Goal: Task Accomplishment & Management: Manage account settings

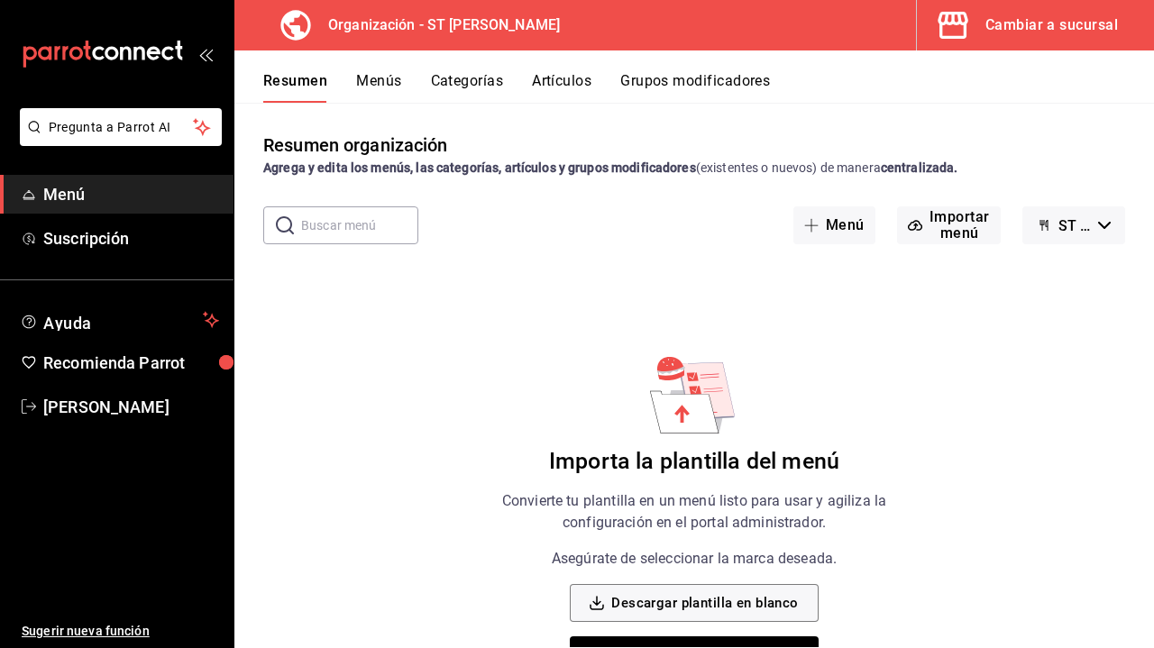
scroll to position [60, 0]
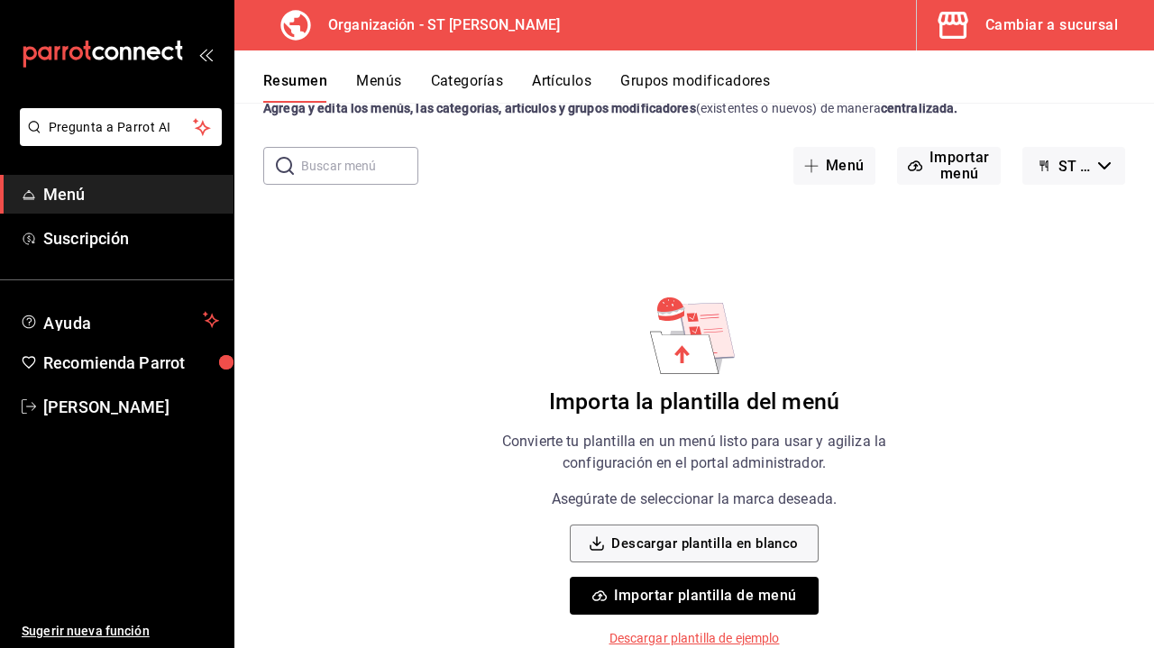
click at [726, 595] on button "Importar plantilla de menú" at bounding box center [694, 596] width 248 height 38
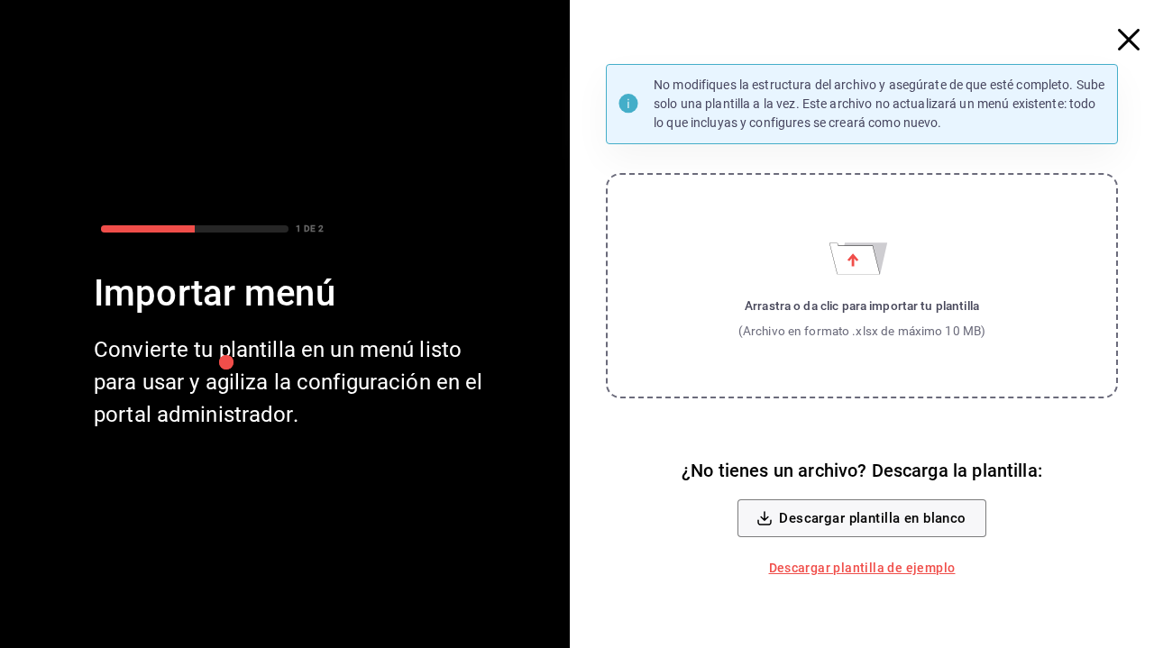
click at [841, 310] on div "Arrastra o da clic para importar tu plantilla" at bounding box center [862, 306] width 248 height 18
click at [0, 0] on input "Arrastra o da clic para importar tu plantilla (Archivo en formato .xlsx de máxi…" at bounding box center [0, 0] width 0 height 0
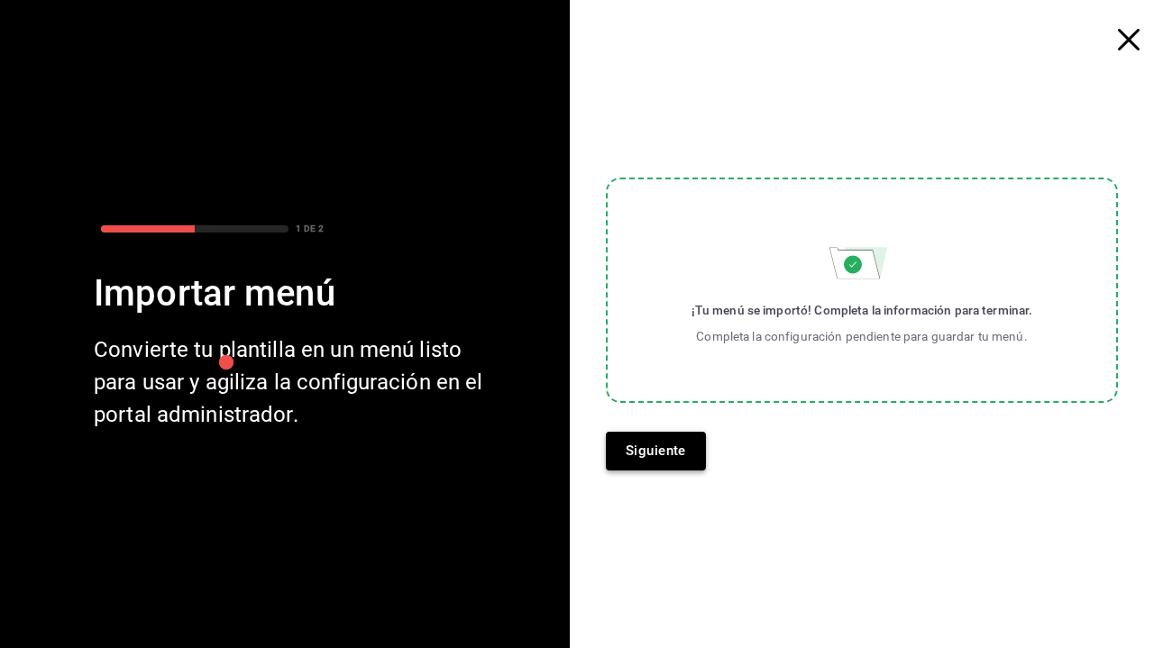
click at [664, 444] on button "Siguiente" at bounding box center [656, 451] width 100 height 38
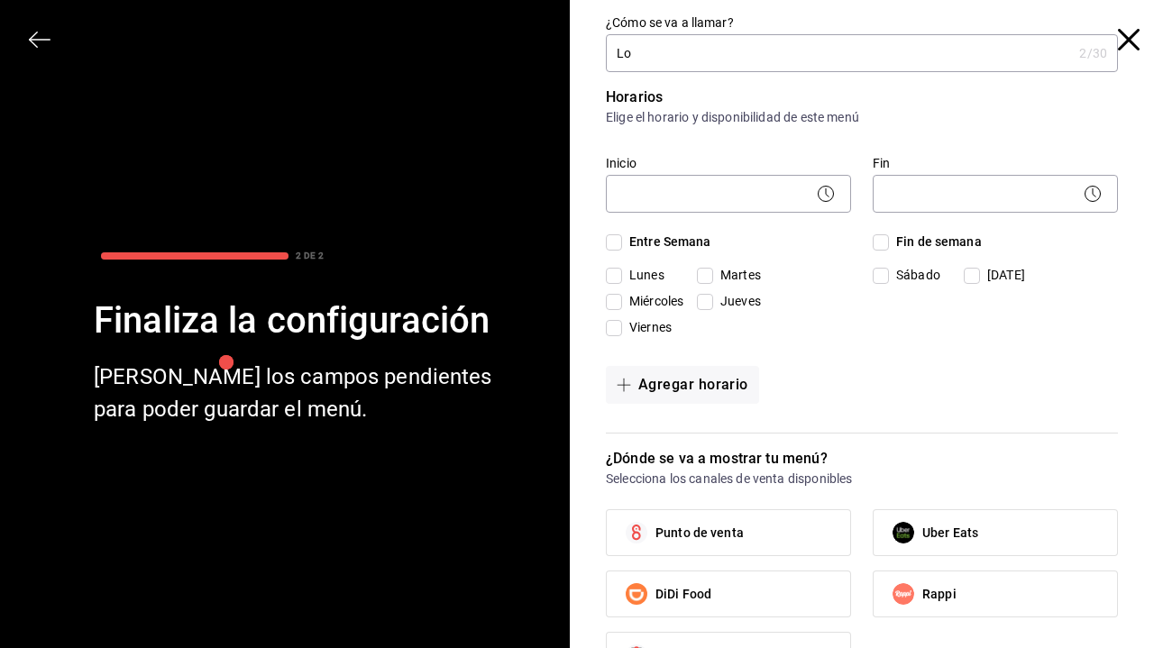
type input "L"
type input "Desayunos Kikiriki"
click at [978, 100] on p "Horarios" at bounding box center [862, 98] width 512 height 22
click at [786, 188] on body "Pregunta a Parrot AI Menú Suscripción Ayuda Recomienda Parrot [PERSON_NAME] Sug…" at bounding box center [577, 324] width 1154 height 648
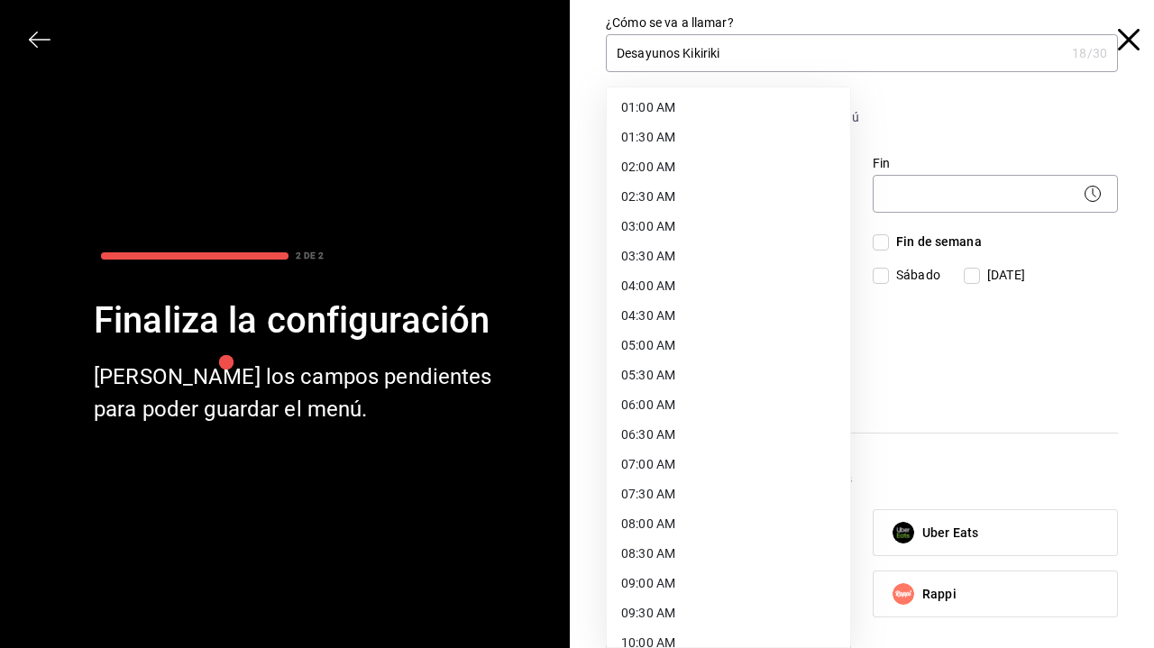
scroll to position [62, 0]
click at [691, 470] on li "07:00 AM" at bounding box center [728, 464] width 243 height 30
type input "07:00"
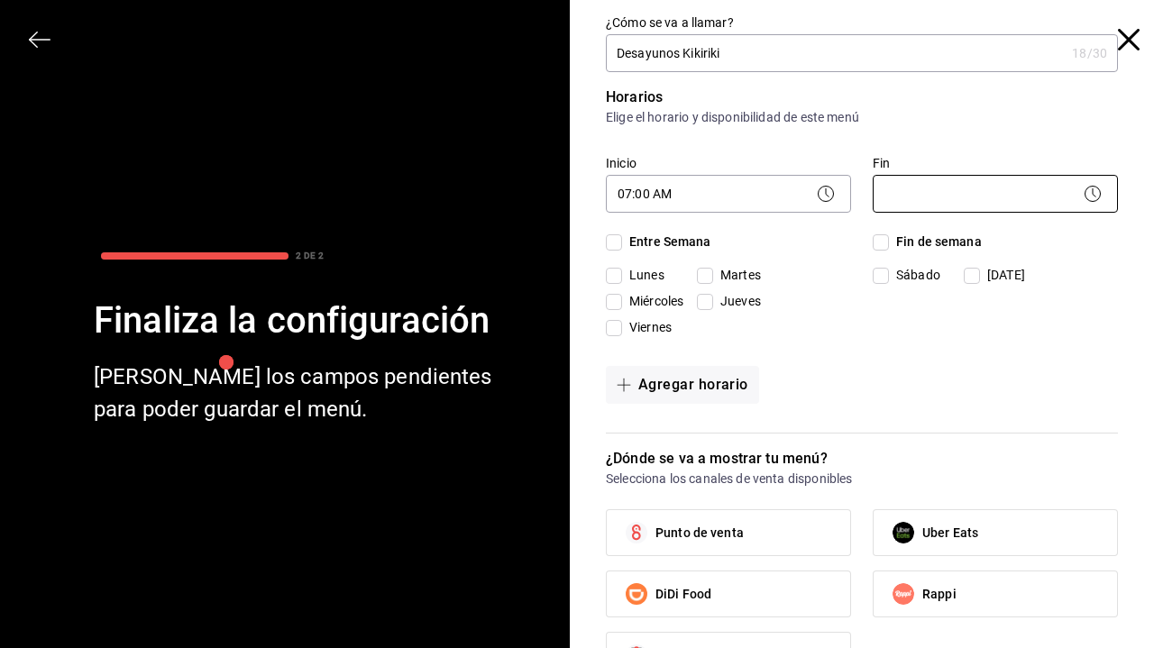
click at [955, 195] on body "Pregunta a Parrot AI Menú Suscripción Ayuda Recomienda Parrot [PERSON_NAME] Sug…" at bounding box center [577, 324] width 1154 height 648
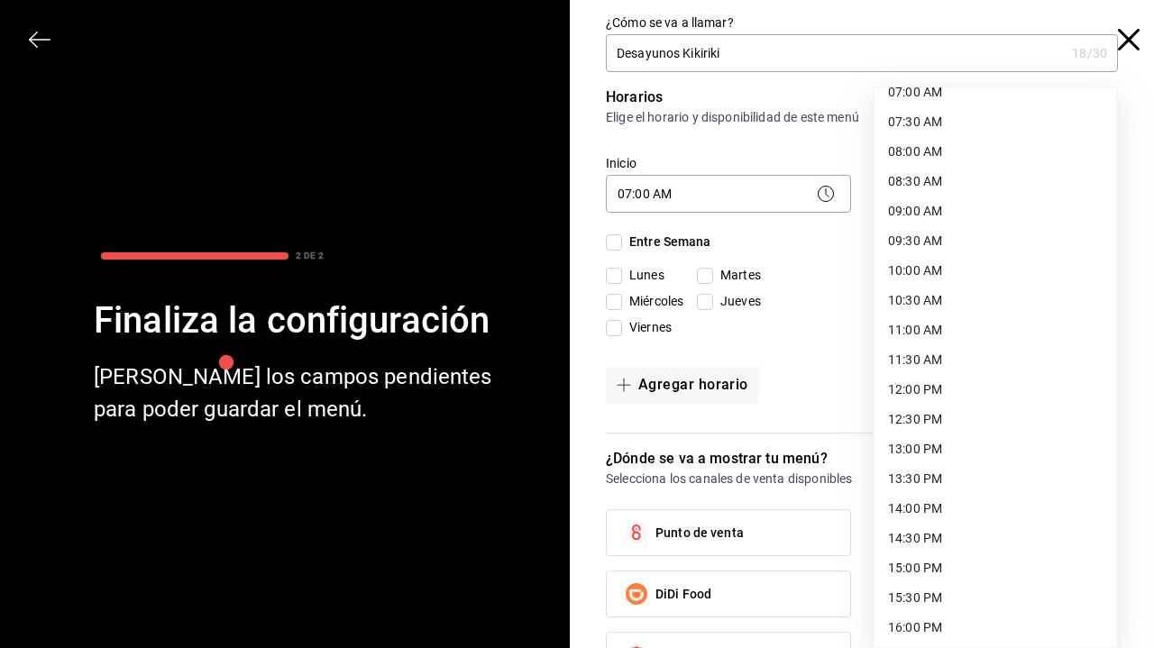
scroll to position [460, 0]
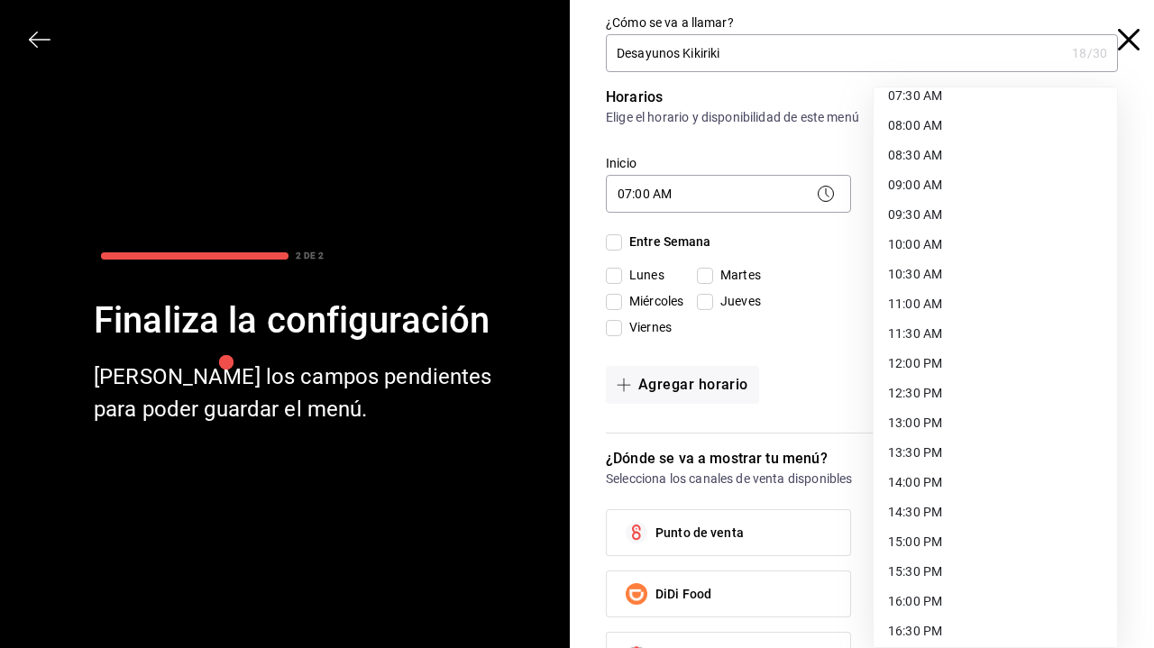
click at [921, 501] on li "14:30 PM" at bounding box center [995, 513] width 243 height 30
type input "14:30"
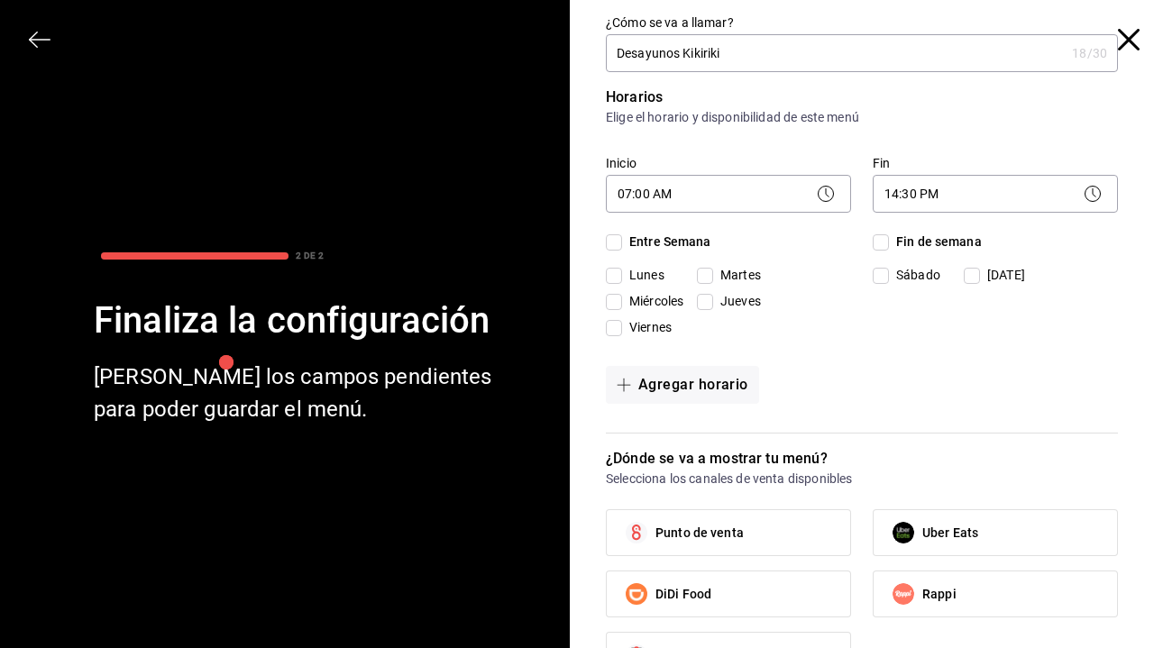
click at [618, 246] on input "Entre Semana" at bounding box center [614, 242] width 16 height 16
checkbox input "true"
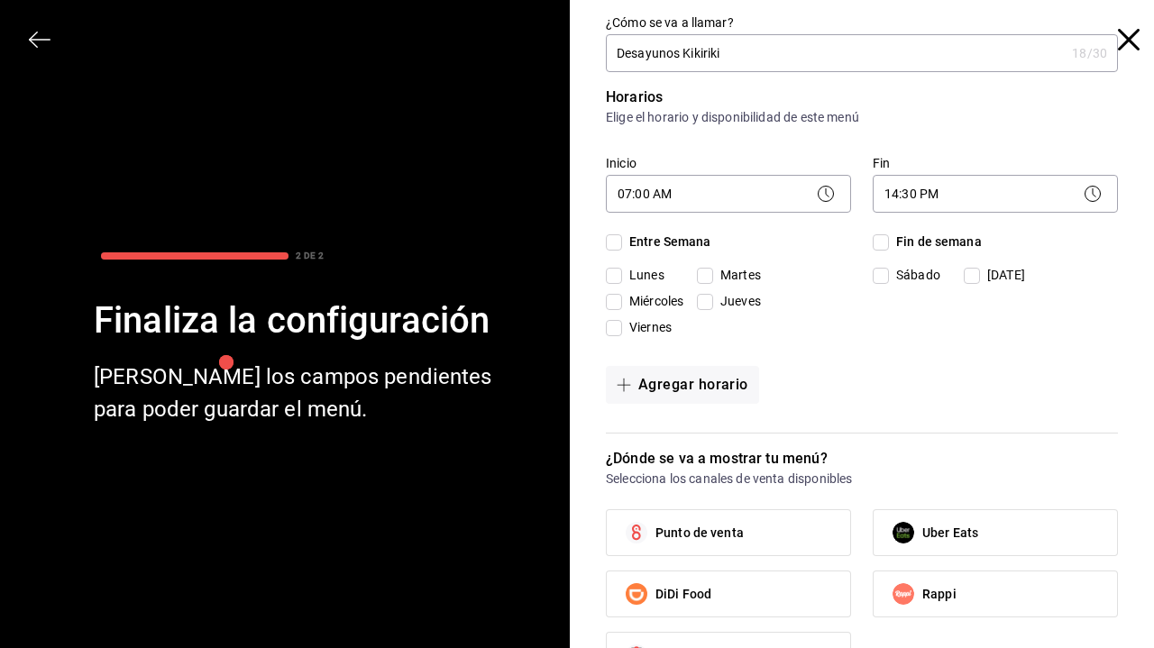
checkbox input "true"
click at [872, 239] on div "Entre Semana [DATE] [DATE] [DATE] [DATE] [DATE] Fin de semana [DATE][PERSON_NAM…" at bounding box center [862, 289] width 512 height 112
click at [883, 242] on input "Fin de semana" at bounding box center [881, 242] width 16 height 16
checkbox input "true"
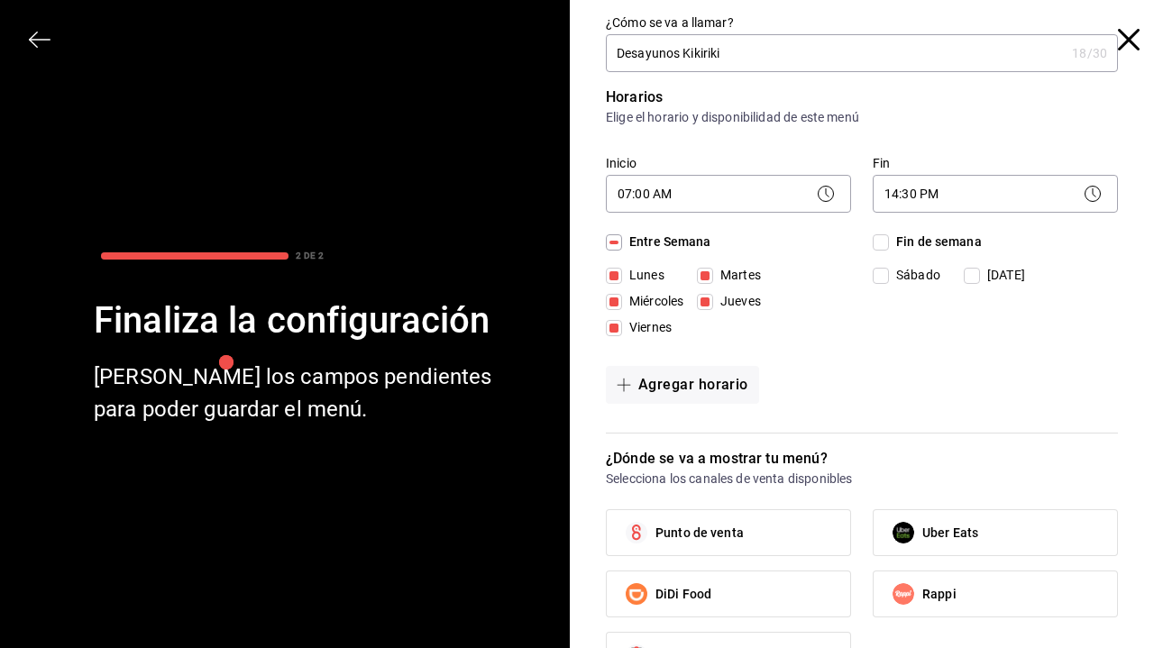
checkbox input "true"
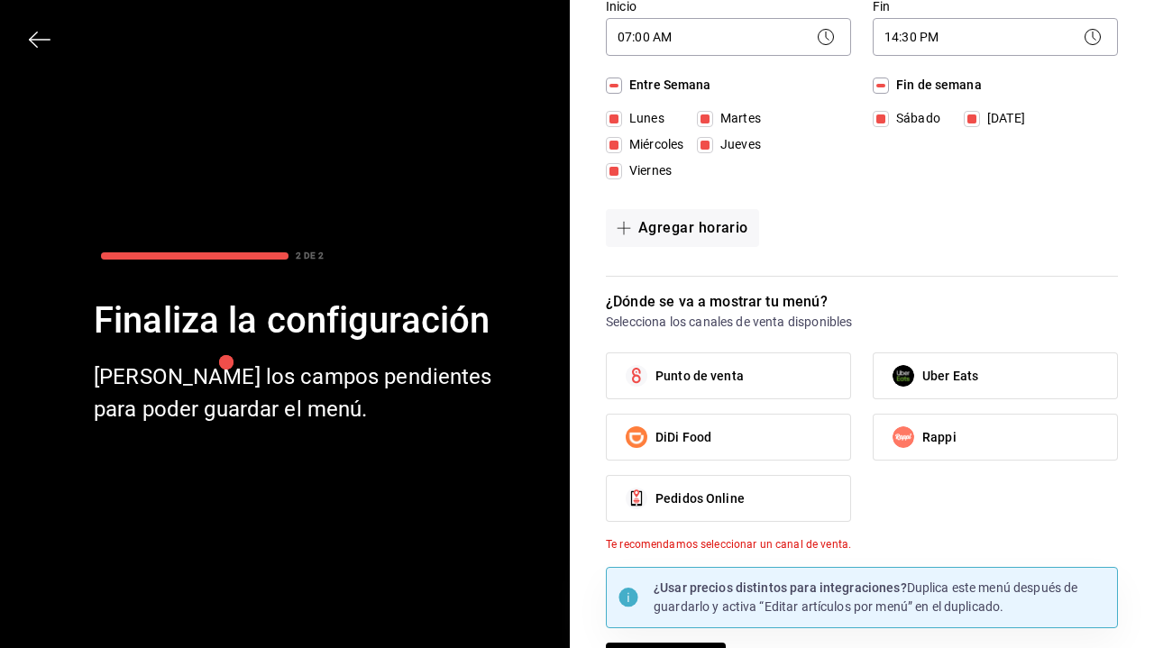
scroll to position [163, 0]
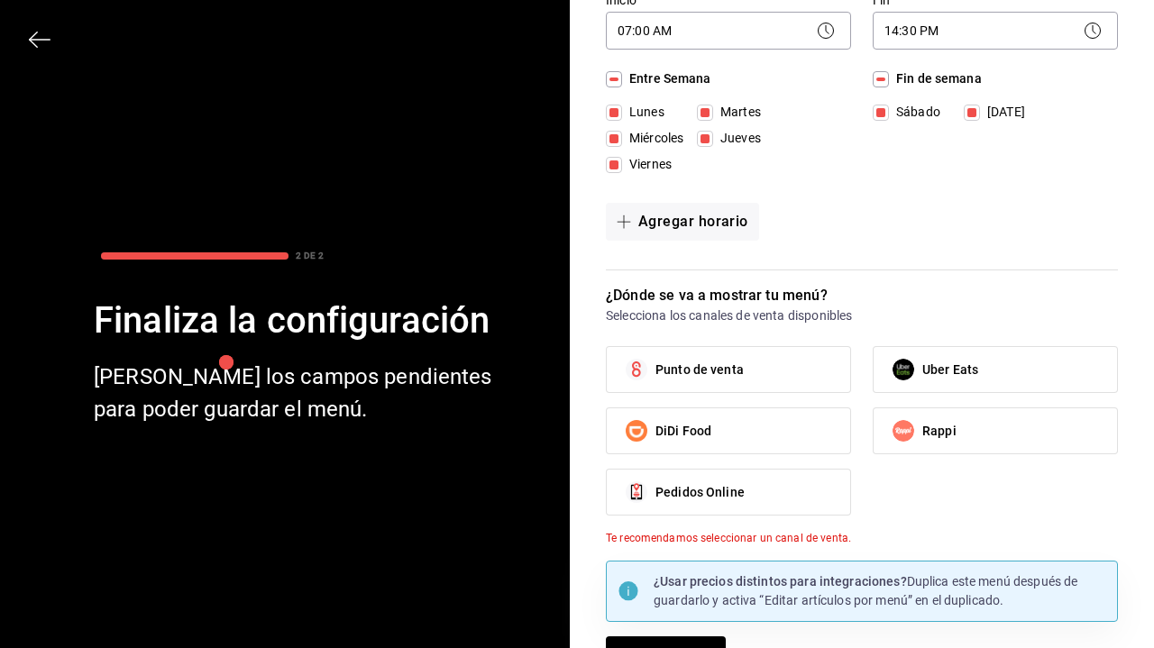
click at [807, 369] on label "Punto de venta" at bounding box center [728, 369] width 243 height 45
click at [655, 369] on input "Punto de venta" at bounding box center [637, 370] width 38 height 38
checkbox input "true"
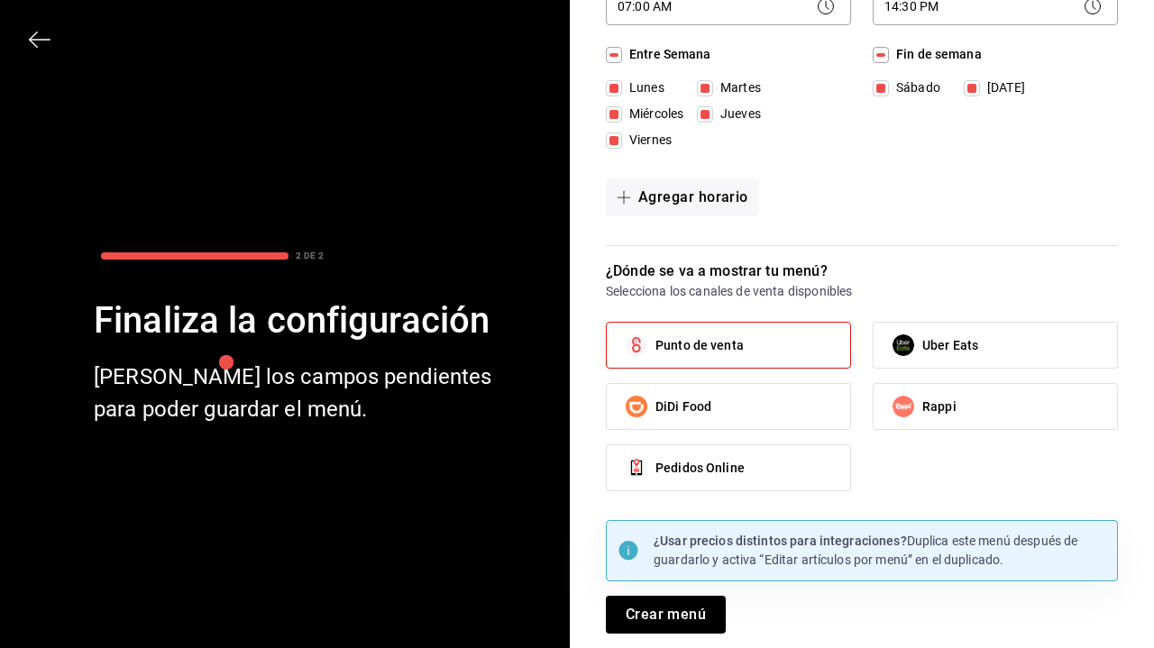
scroll to position [188, 0]
click at [677, 607] on button "Crear menú" at bounding box center [666, 615] width 120 height 38
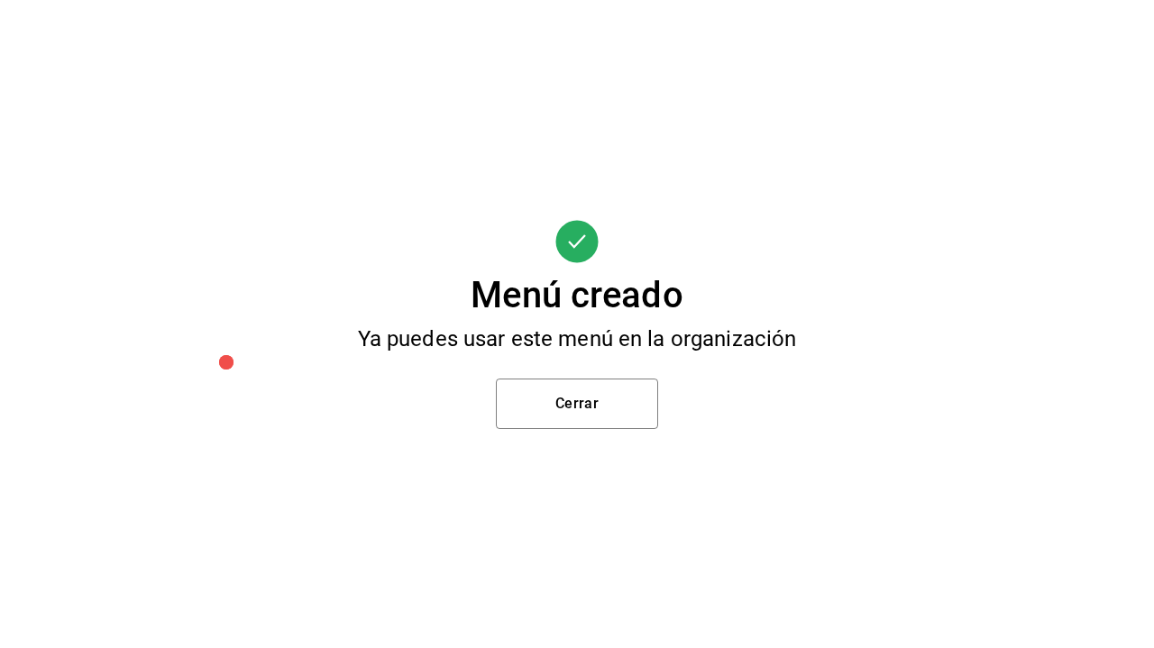
scroll to position [0, 0]
click at [605, 399] on button "Cerrar" at bounding box center [577, 404] width 162 height 50
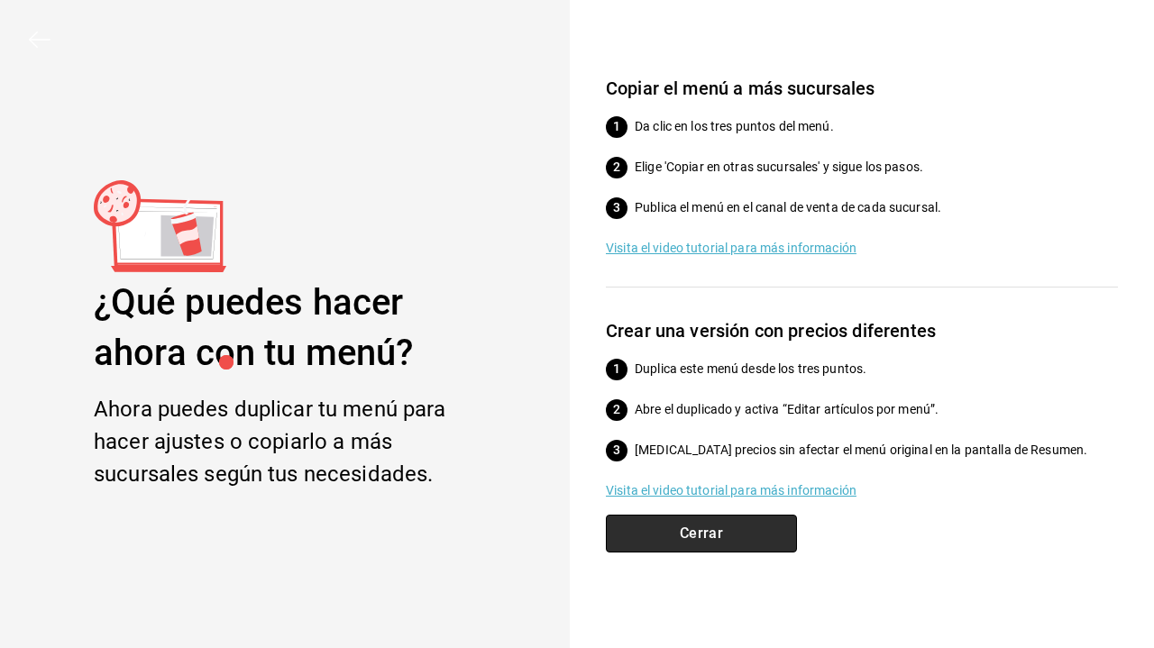
click at [702, 527] on button "Cerrar" at bounding box center [701, 534] width 191 height 38
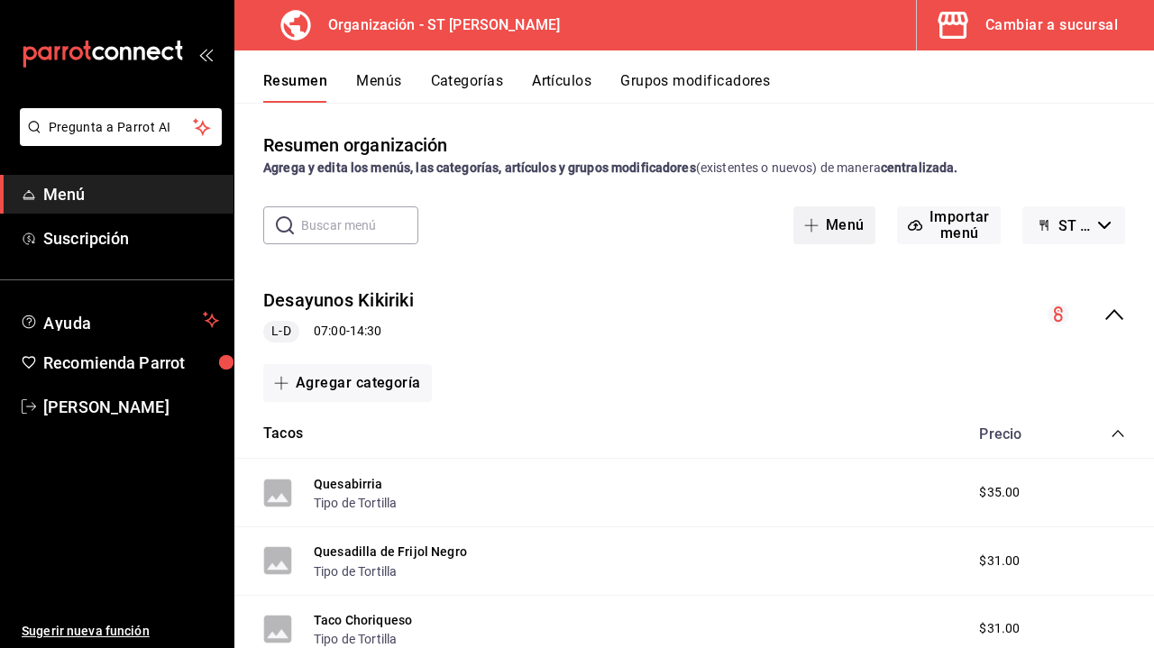
click at [815, 228] on icon "button" at bounding box center [811, 225] width 14 height 14
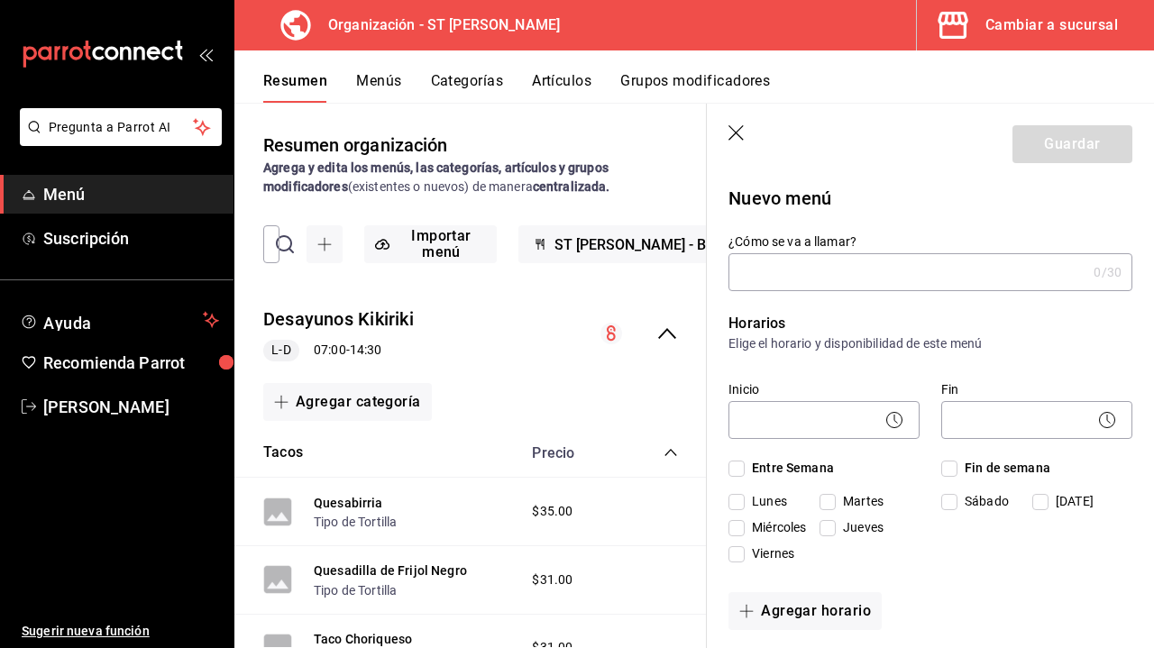
click at [737, 133] on icon "button" at bounding box center [735, 132] width 15 height 15
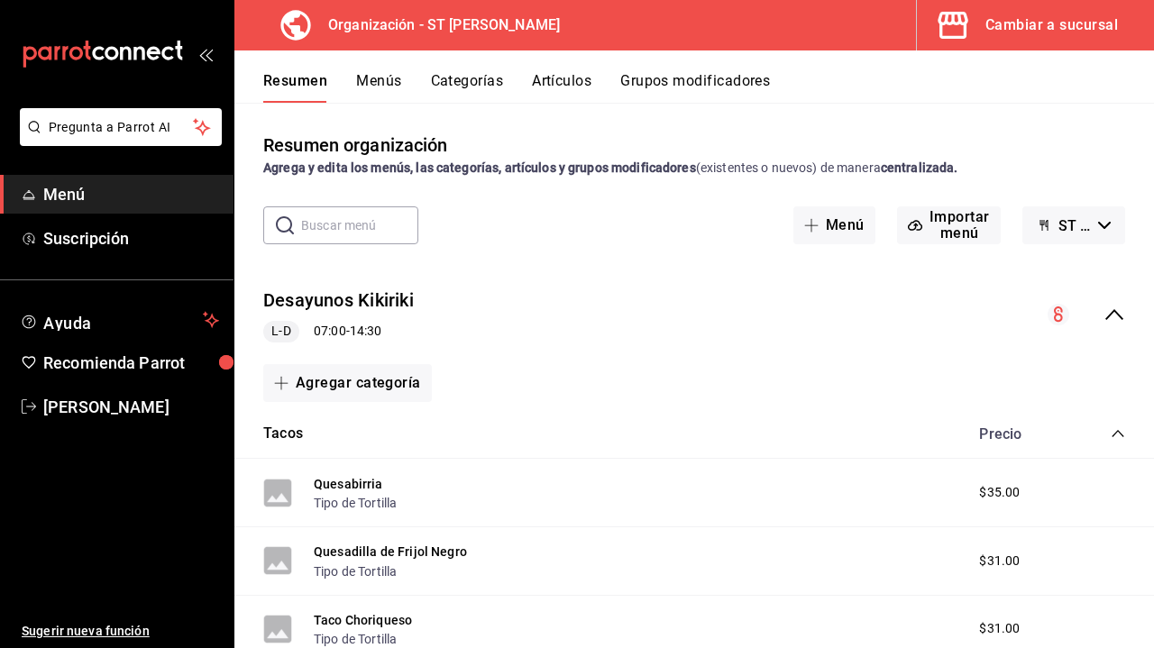
click at [1096, 223] on button "ST [PERSON_NAME] - Borrador" at bounding box center [1073, 225] width 103 height 38
click at [1096, 223] on div at bounding box center [577, 324] width 1154 height 648
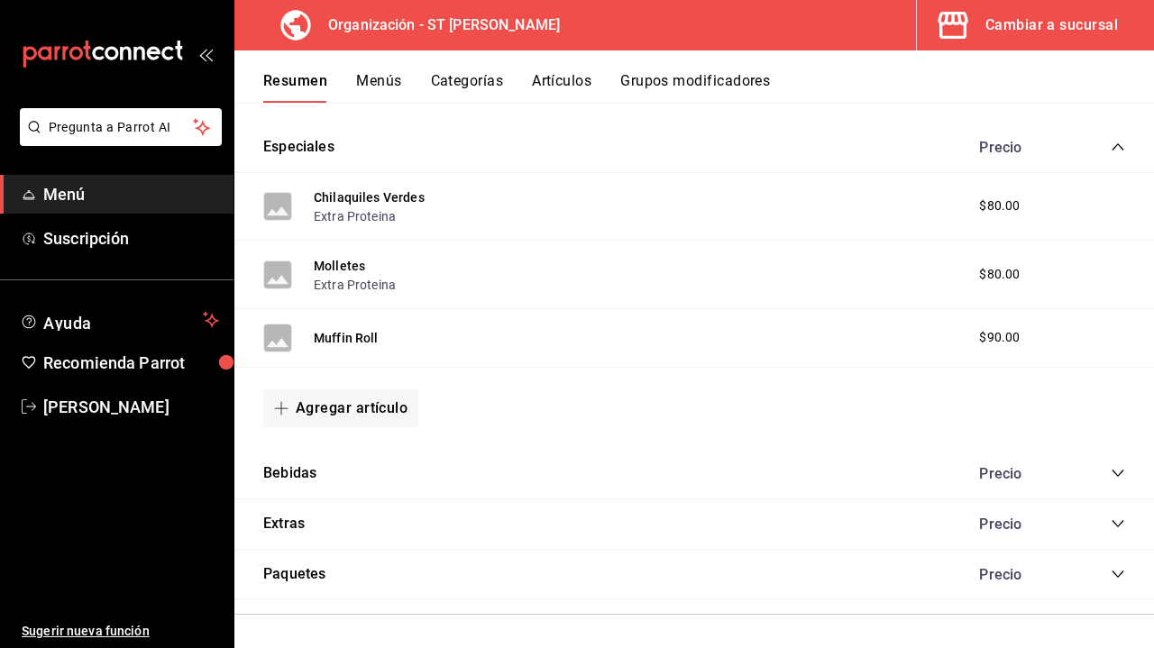
click at [1100, 480] on div "Bebidas Precio" at bounding box center [694, 474] width 920 height 50
click at [1117, 468] on icon "collapse-category-row" at bounding box center [1118, 473] width 14 height 14
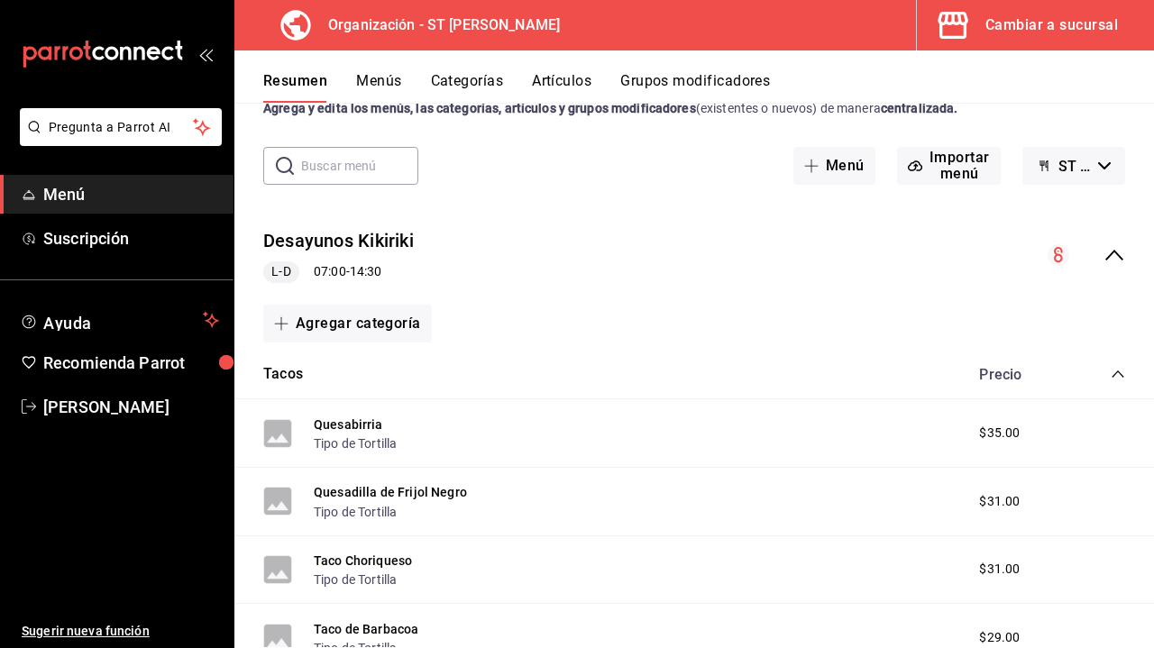
scroll to position [44, 0]
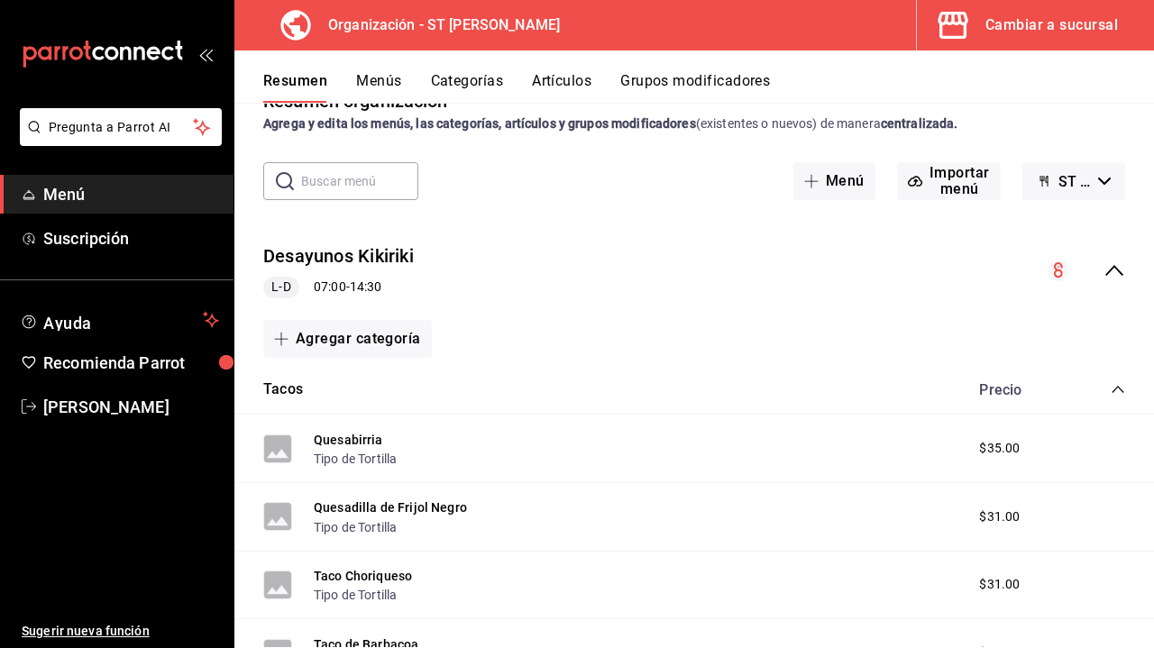
click at [607, 453] on div "Quesabirria Tipo de Tortilla $35.00" at bounding box center [694, 449] width 920 height 69
click at [363, 441] on button "Quesabirria" at bounding box center [348, 440] width 69 height 18
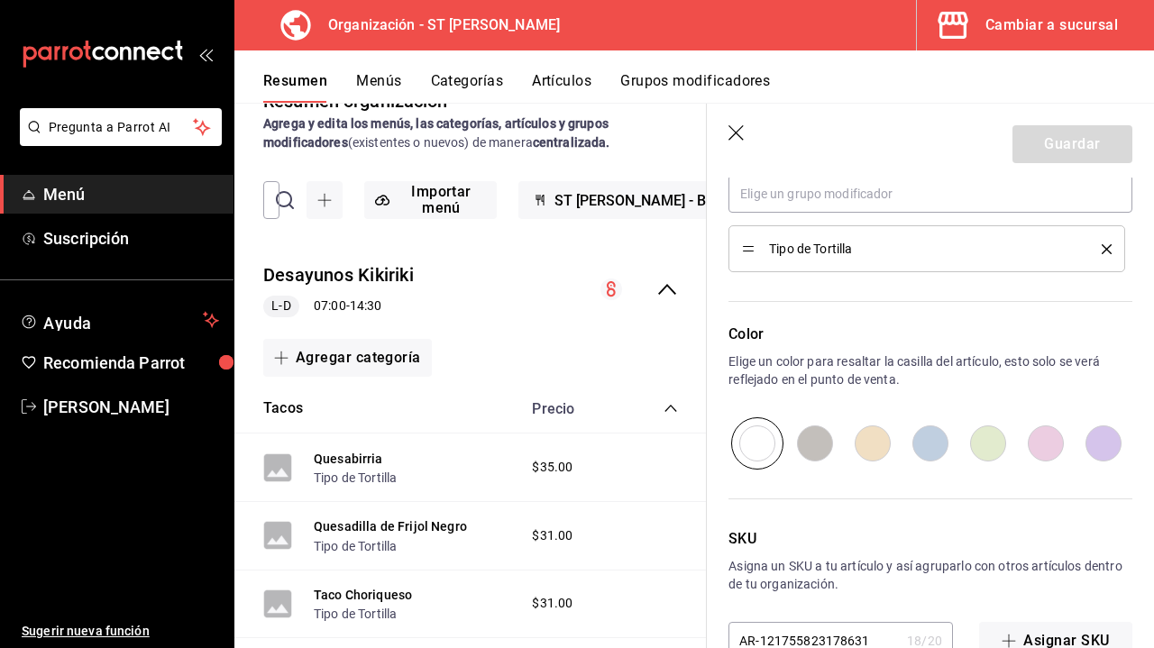
scroll to position [868, 0]
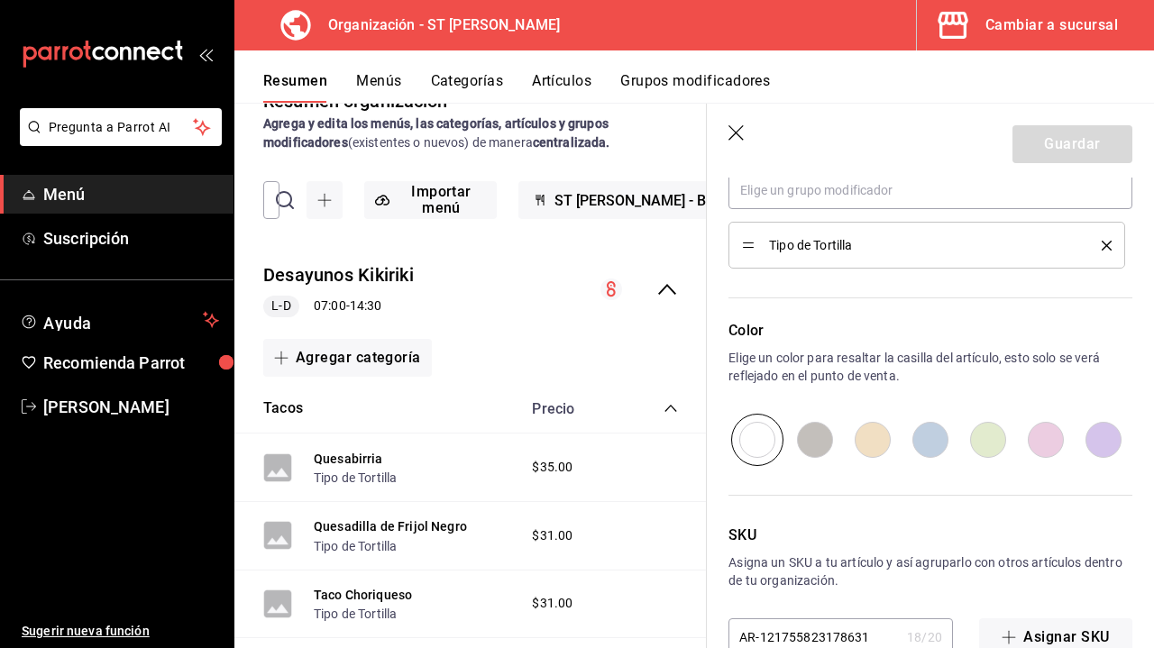
click at [735, 135] on icon "button" at bounding box center [737, 134] width 18 height 18
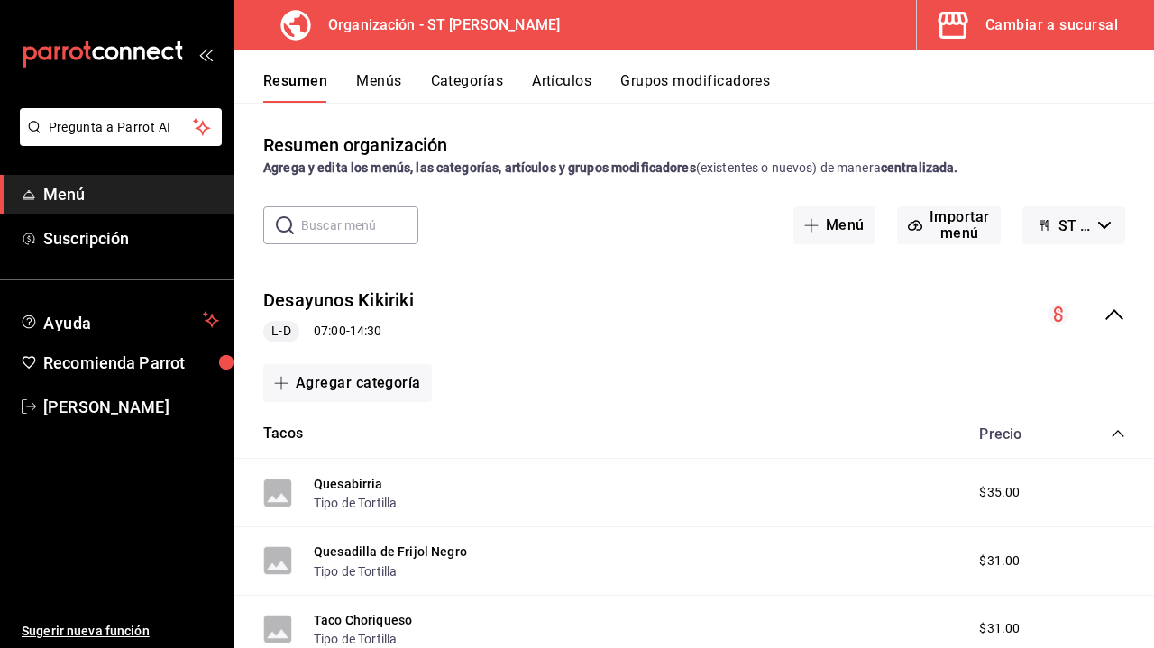
click at [53, 189] on span "Menú" at bounding box center [131, 194] width 176 height 24
click at [945, 223] on button "Importar menú" at bounding box center [949, 225] width 104 height 38
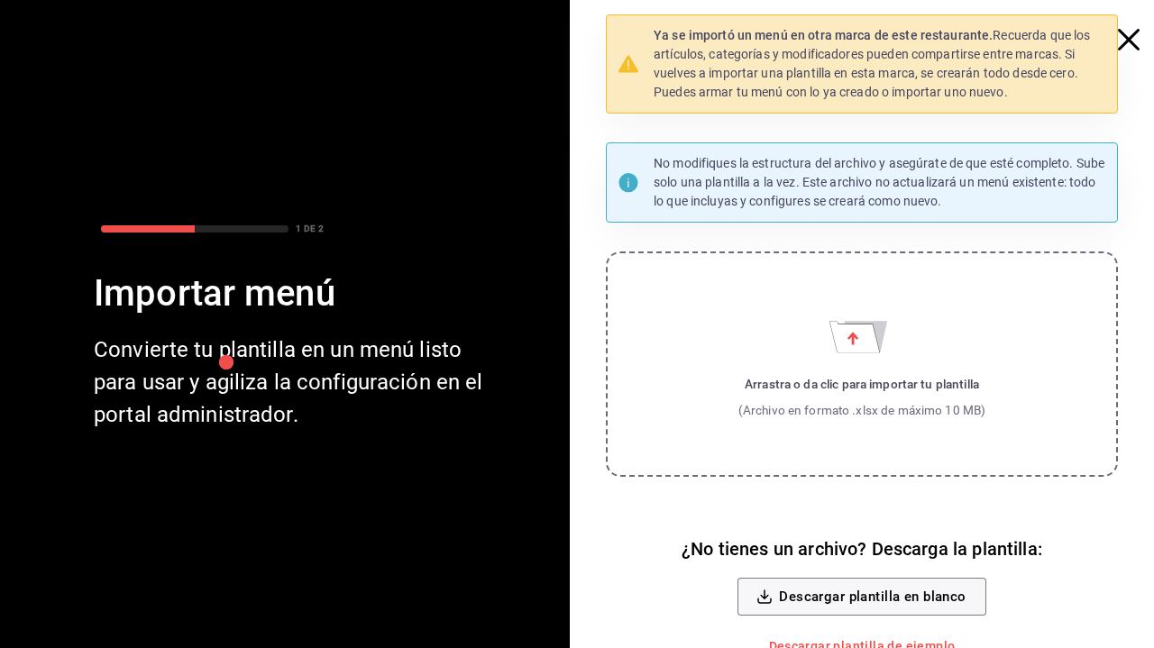
click at [1131, 52] on div "Ya se importó un menú en otra marca de este restaurante. Recuerda que los artíc…" at bounding box center [869, 346] width 570 height 664
click at [1130, 35] on icon "button" at bounding box center [1129, 40] width 22 height 22
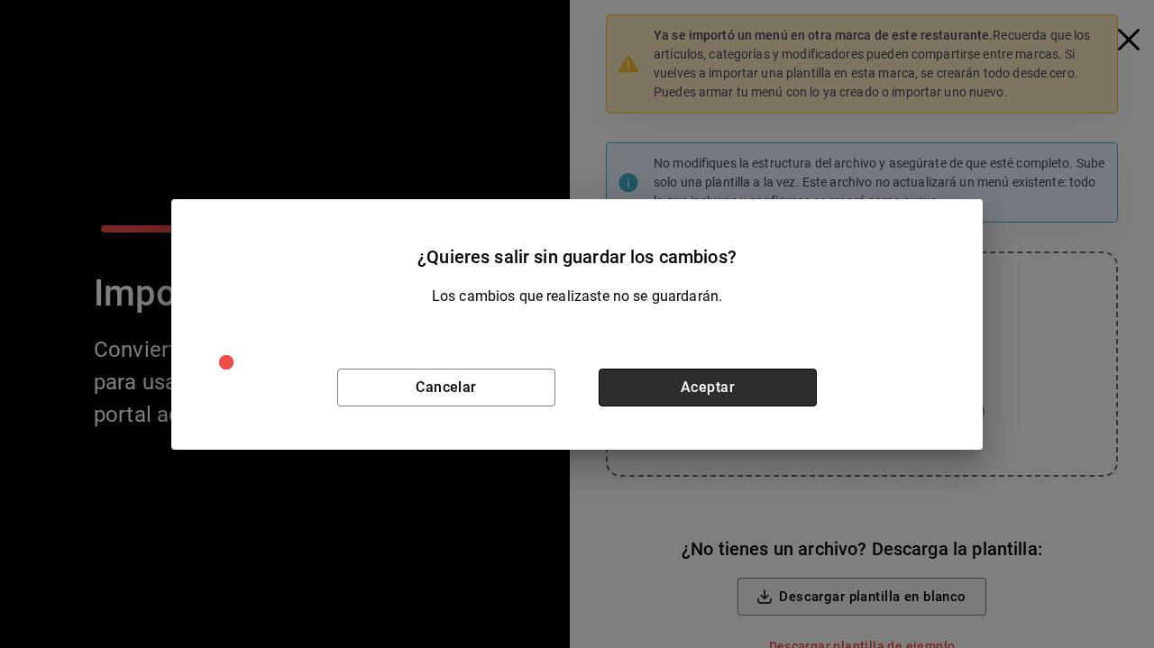
click at [663, 383] on button "Aceptar" at bounding box center [708, 388] width 218 height 38
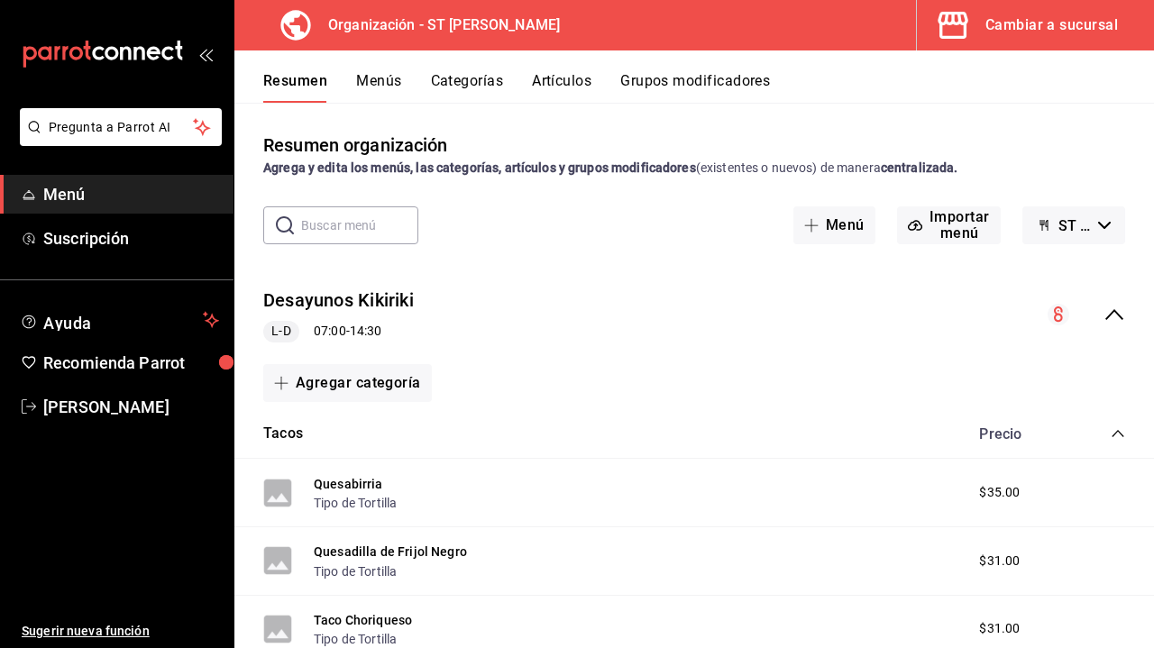
click at [1121, 318] on icon "collapse-menu-row" at bounding box center [1114, 314] width 18 height 11
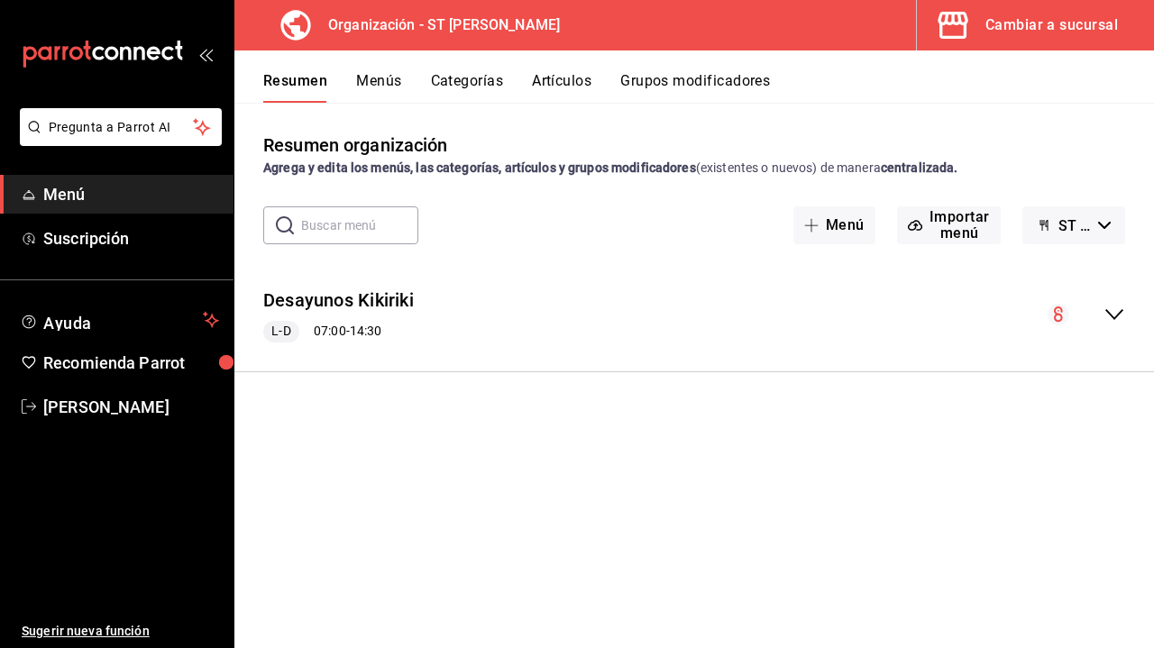
click at [1119, 321] on icon "collapse-menu-row" at bounding box center [1114, 315] width 22 height 22
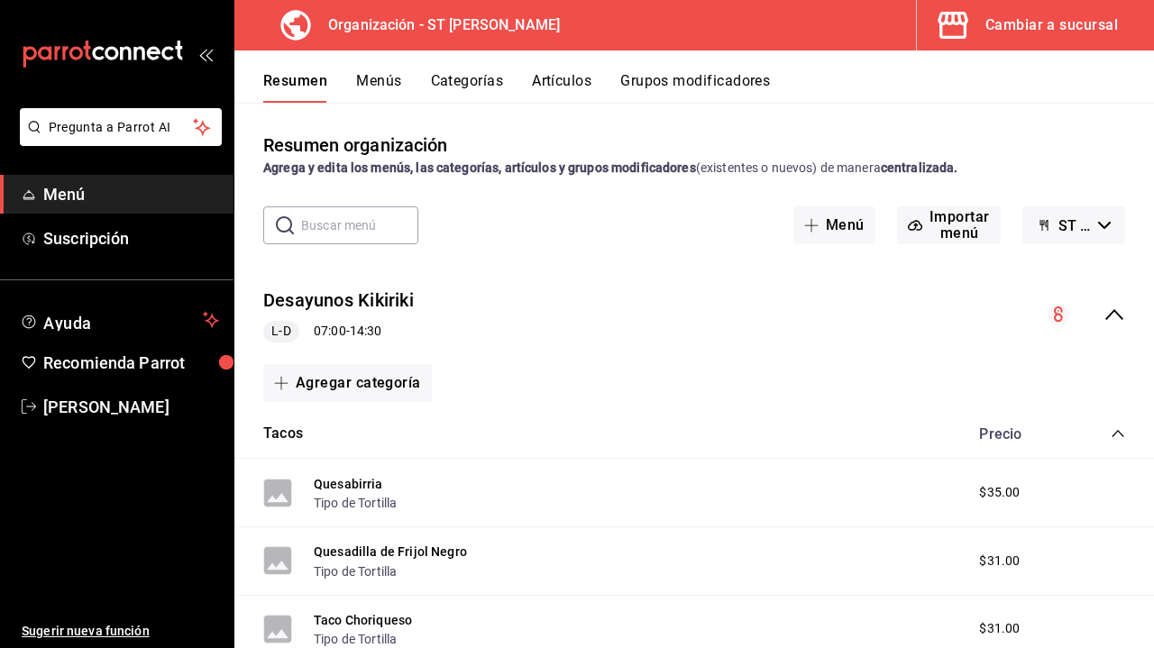
click at [383, 85] on button "Menús" at bounding box center [378, 87] width 45 height 31
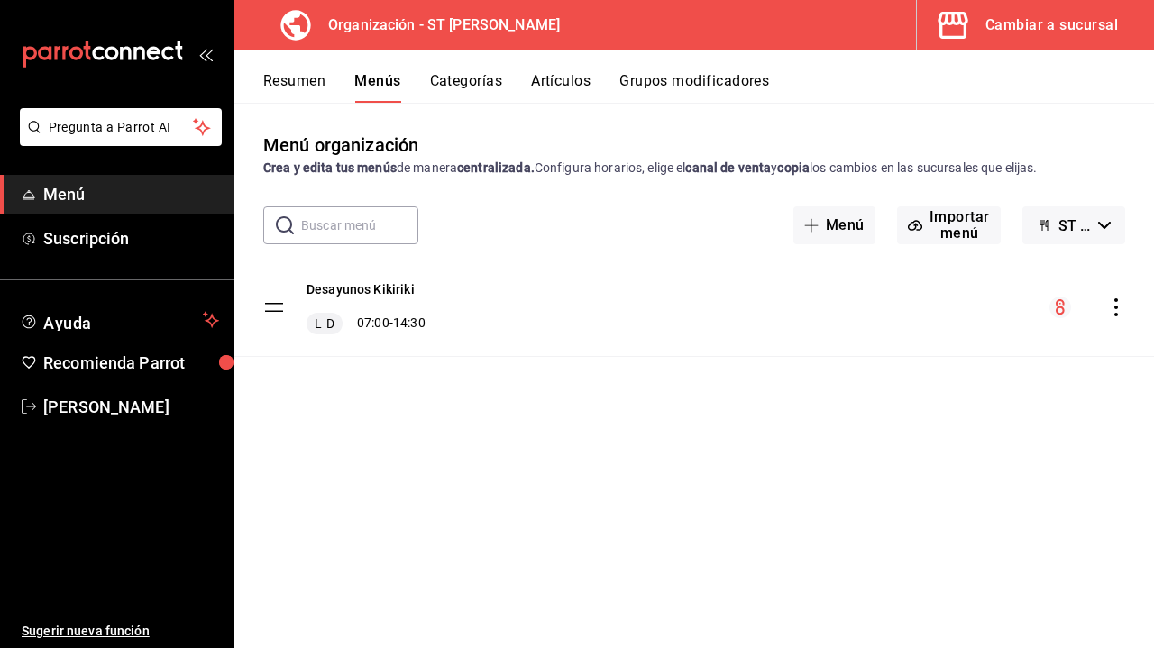
click at [1117, 308] on icon "actions" at bounding box center [1116, 307] width 4 height 18
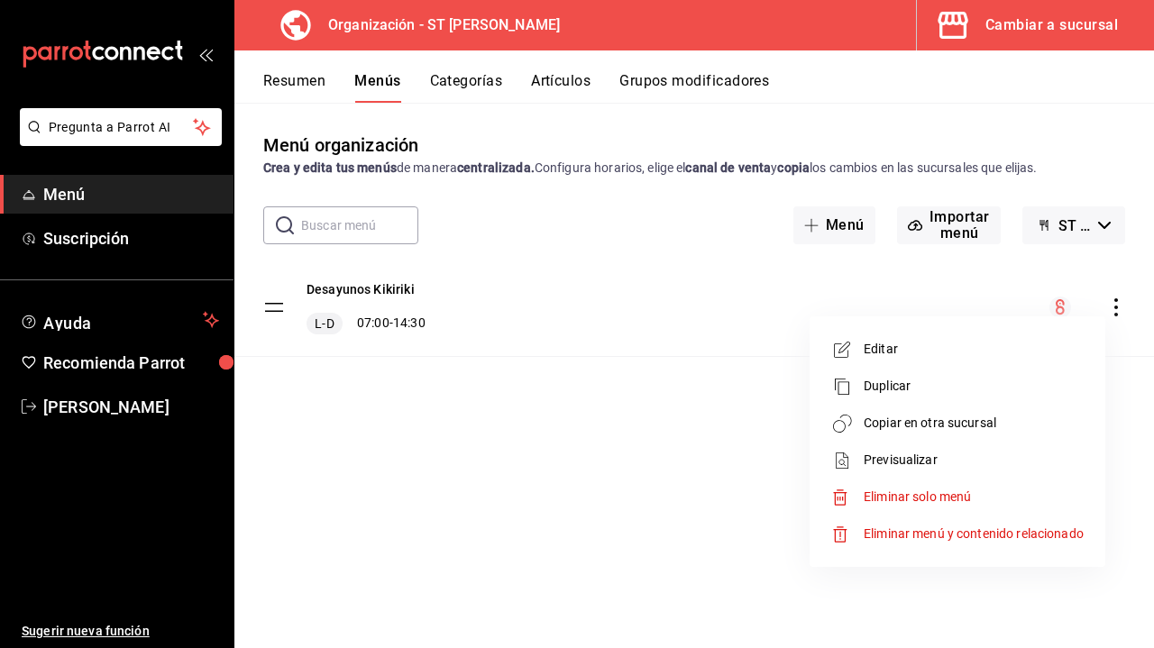
click at [998, 385] on span "Duplicar" at bounding box center [974, 386] width 220 height 19
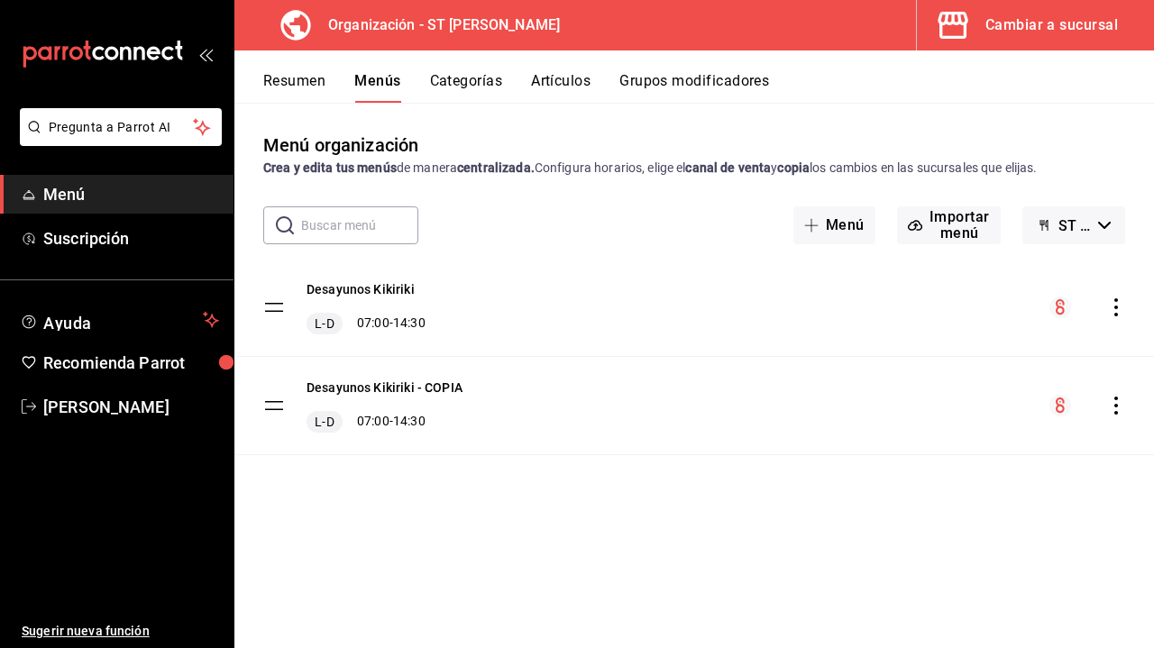
click at [1121, 411] on icon "actions" at bounding box center [1116, 406] width 18 height 18
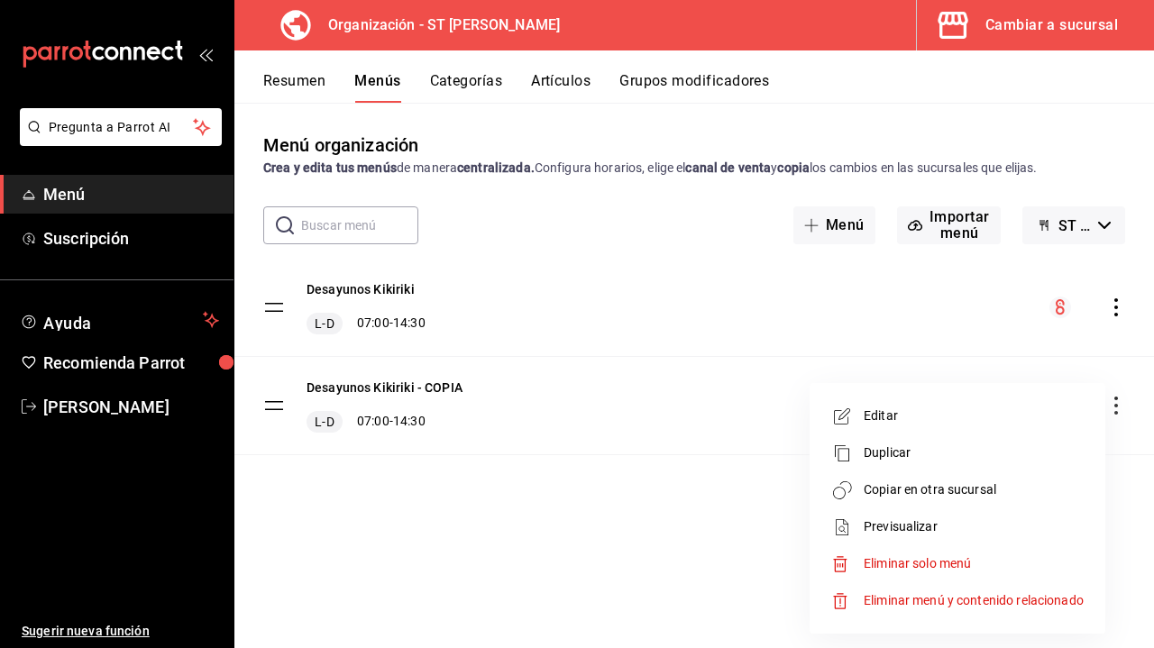
click at [954, 417] on span "Editar" at bounding box center [974, 416] width 220 height 19
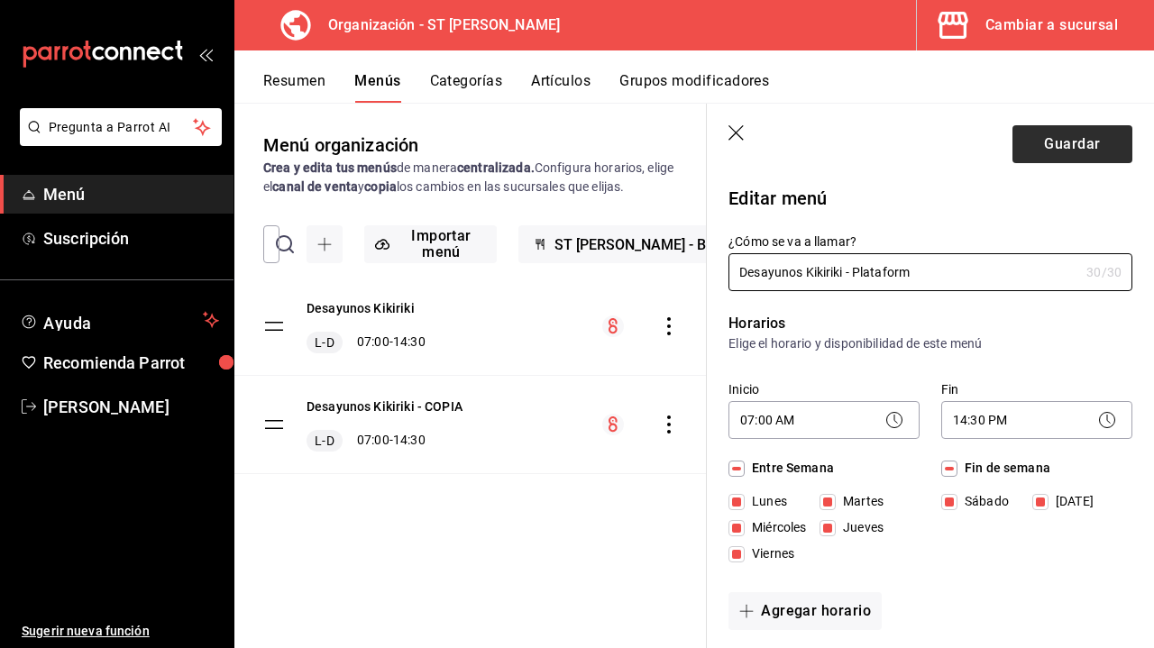
type input "Desayunos Kikiriki - Plataform"
click at [1063, 145] on button "Guardar" at bounding box center [1072, 144] width 120 height 38
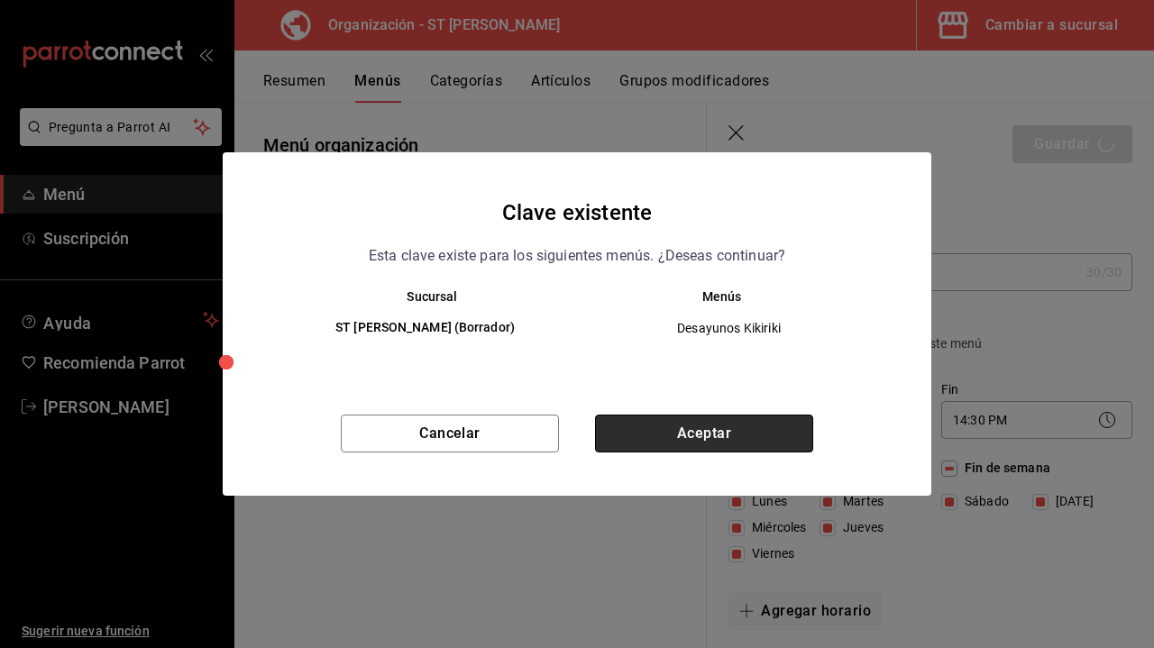
click at [725, 429] on button "Aceptar" at bounding box center [704, 434] width 218 height 38
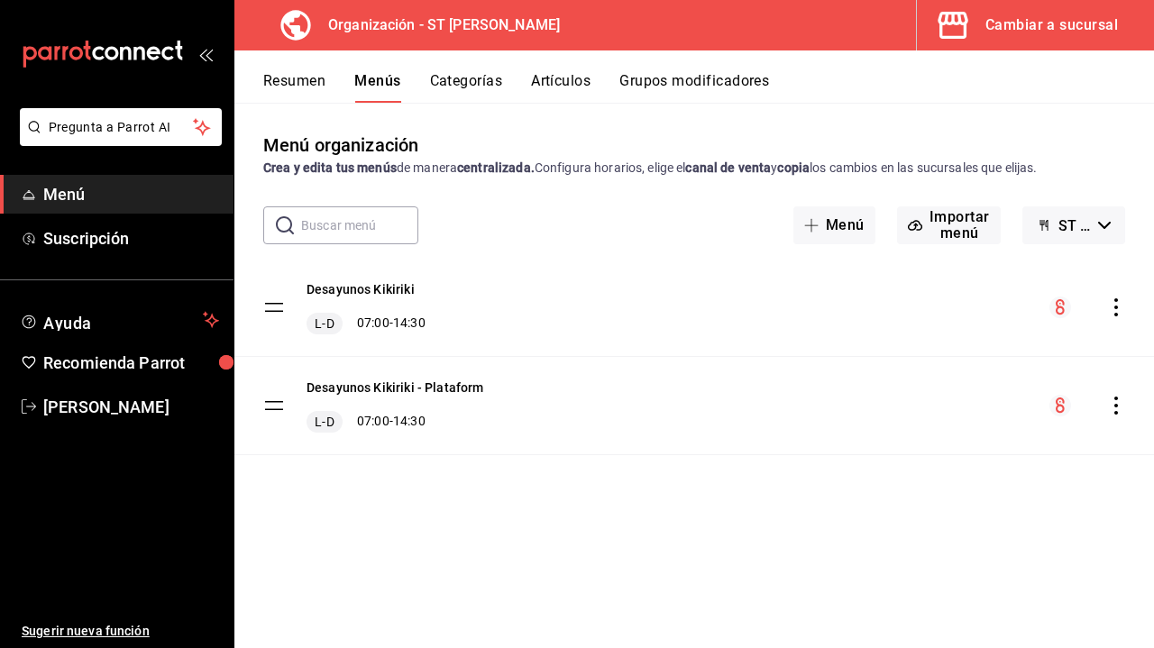
click at [479, 80] on button "Categorías" at bounding box center [466, 87] width 73 height 31
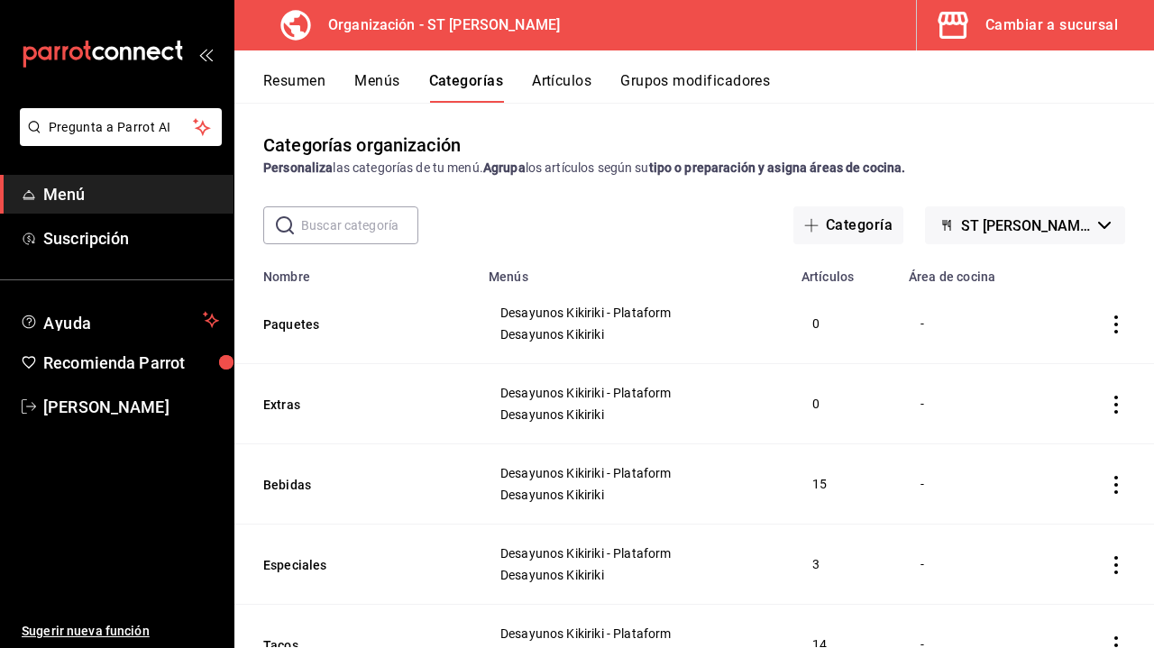
click at [550, 79] on button "Artículos" at bounding box center [562, 87] width 60 height 31
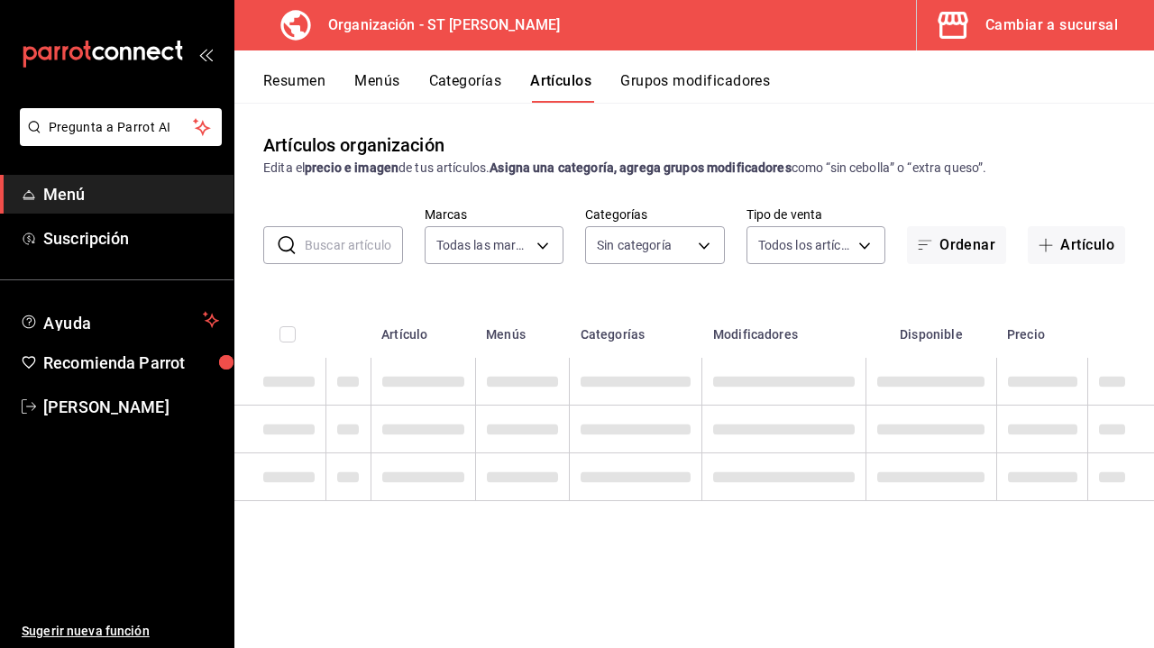
type input "e8664be8-d274-4601-a43e-a46509c63a21"
type input "649e571a-6068-4f58-babc-9d7fbd77fe6d,1f0d34c4-7606-47dc-899e-ec924efa30d8,341ee…"
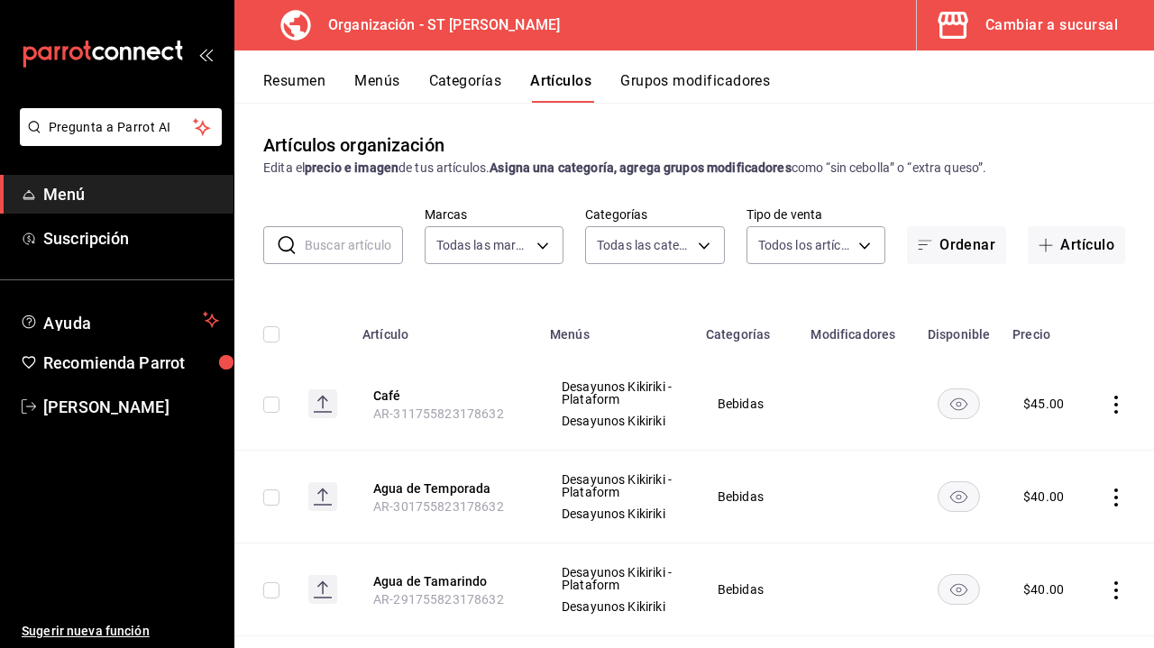
click at [701, 81] on button "Grupos modificadores" at bounding box center [695, 87] width 150 height 31
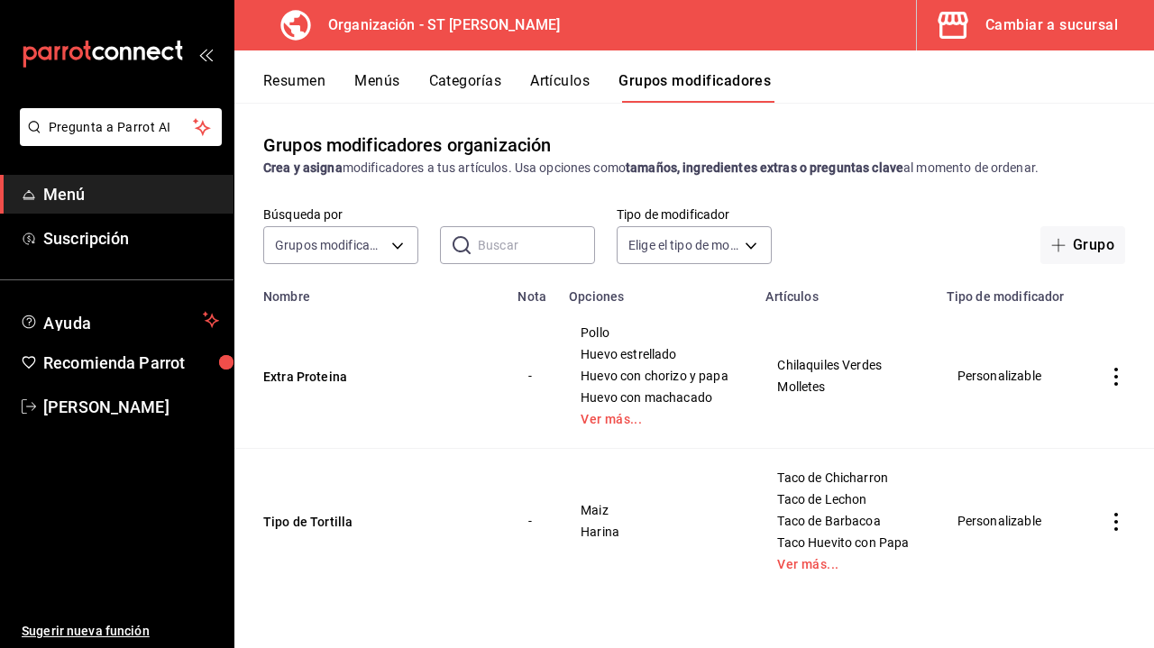
click at [299, 77] on button "Resumen" at bounding box center [294, 87] width 62 height 31
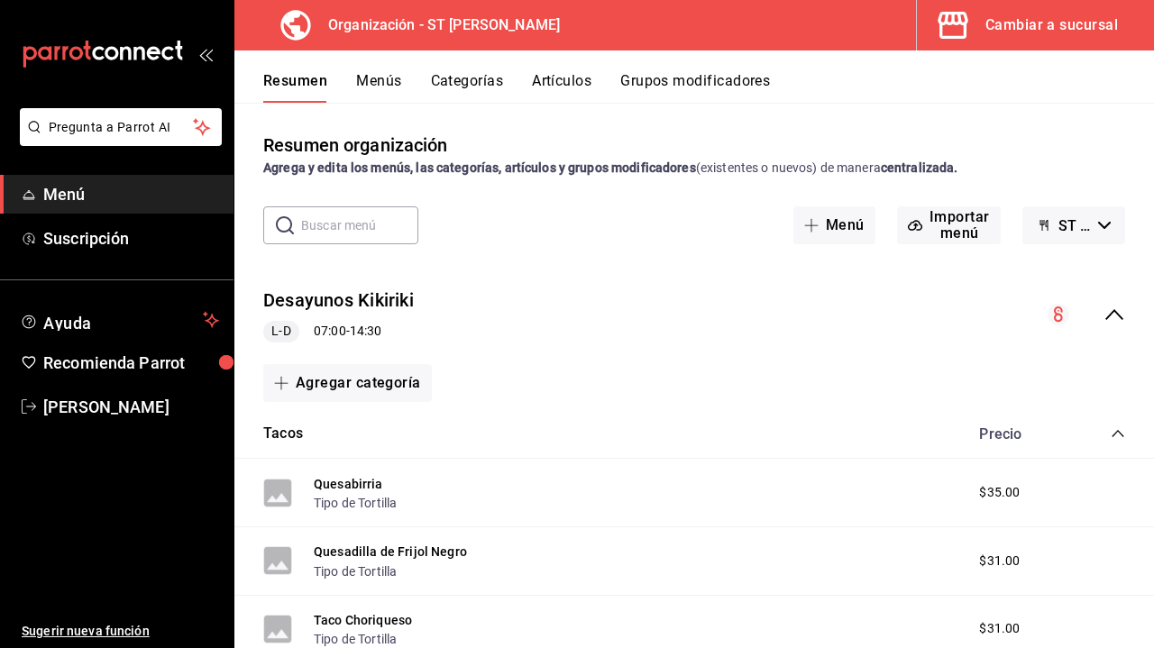
click at [1036, 30] on div "Cambiar a sucursal" at bounding box center [1051, 25] width 133 height 25
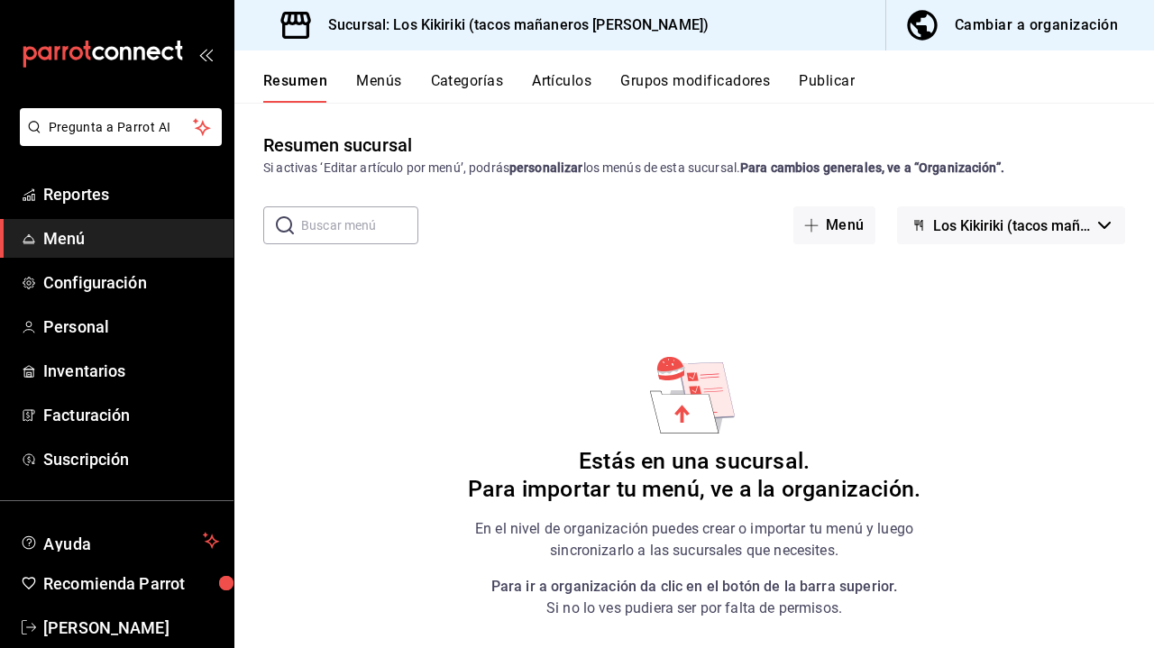
click at [979, 20] on div "Cambiar a organización" at bounding box center [1036, 25] width 163 height 25
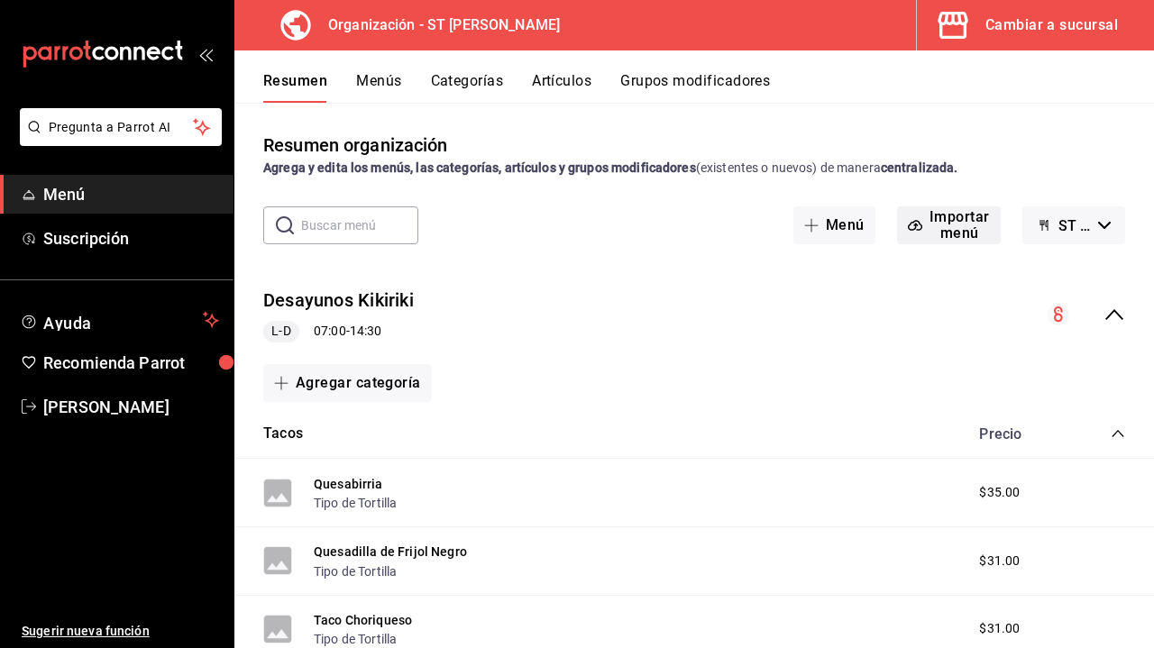
click at [948, 229] on button "Importar menú" at bounding box center [949, 225] width 104 height 38
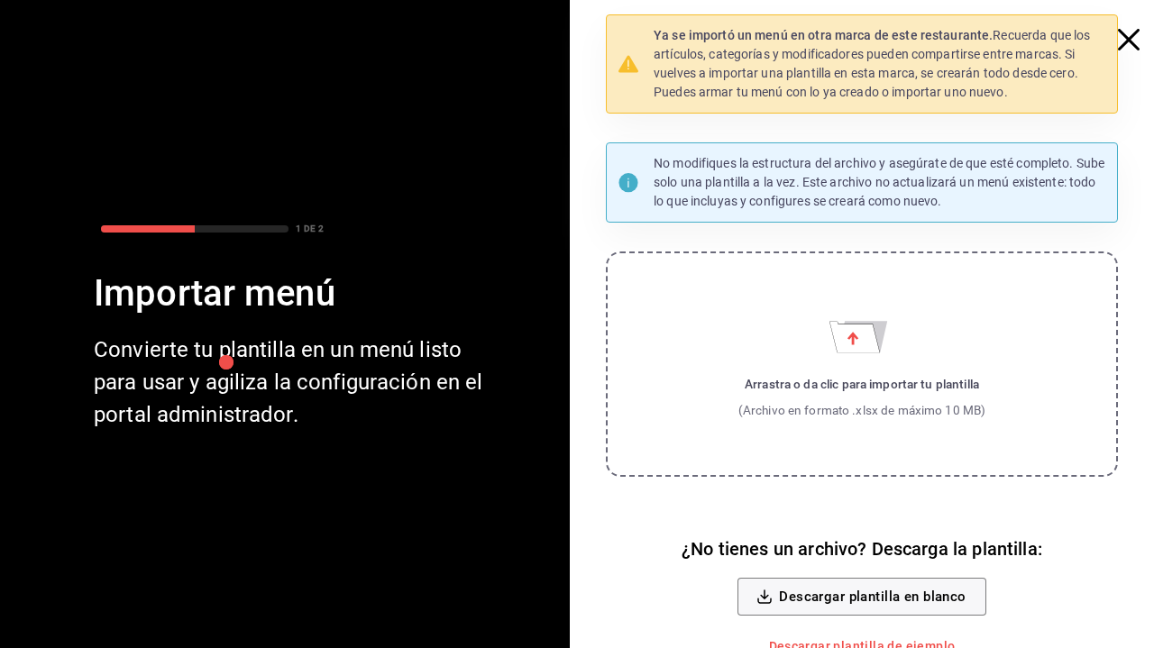
click at [1127, 50] on div "Ya se importó un menú en otra marca de este restaurante. Recuerda que los artíc…" at bounding box center [869, 346] width 570 height 664
click at [1127, 38] on icon "button" at bounding box center [1129, 40] width 22 height 22
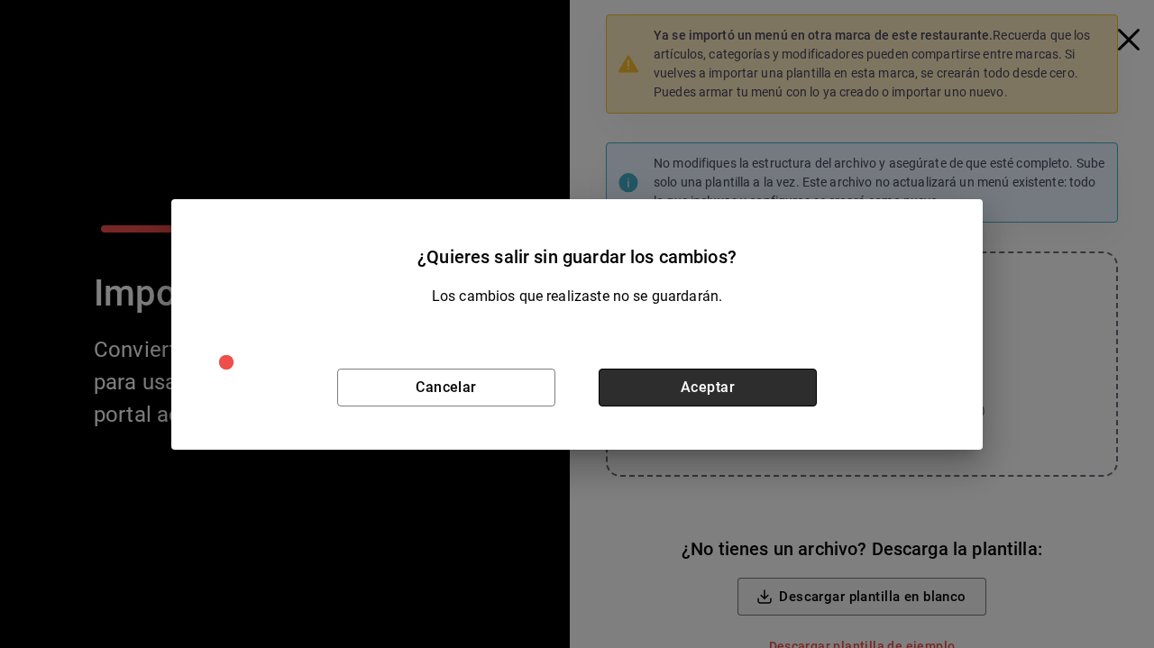
click at [679, 386] on button "Aceptar" at bounding box center [708, 388] width 218 height 38
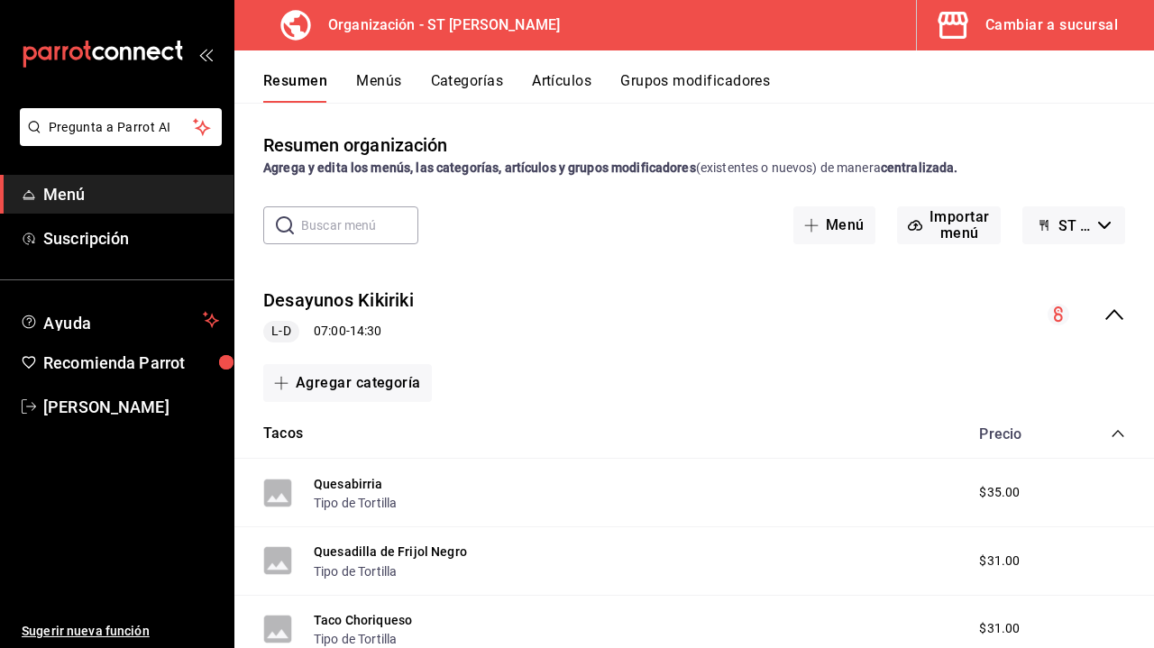
click at [1108, 319] on icon "collapse-menu-row" at bounding box center [1114, 315] width 22 height 22
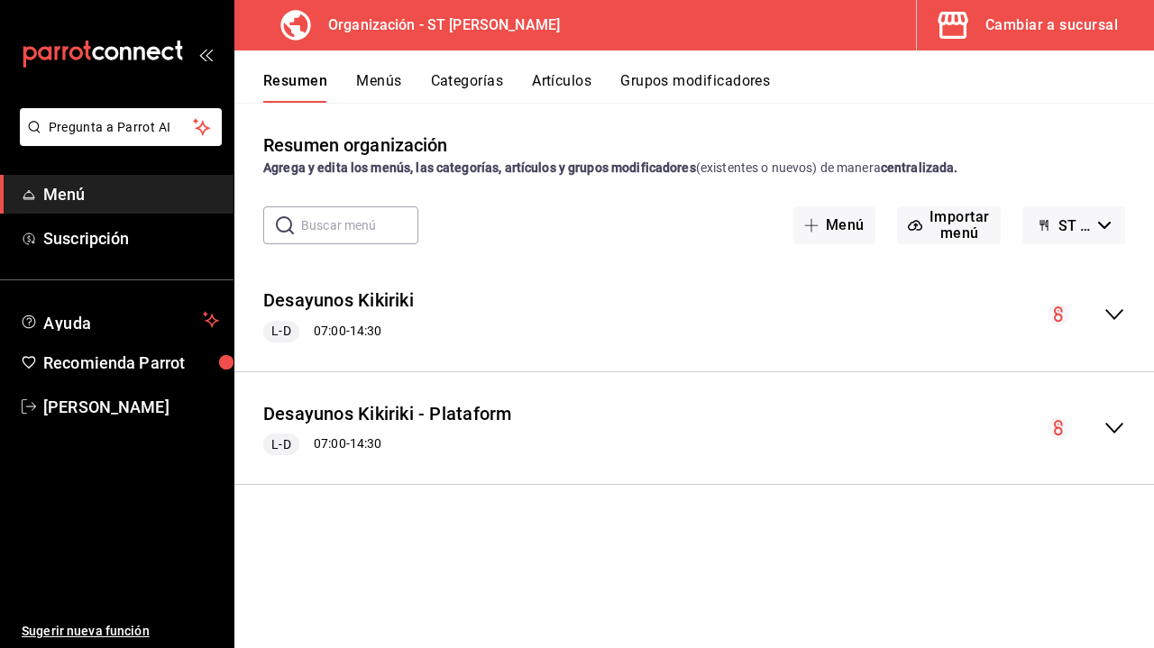
click at [380, 82] on button "Menús" at bounding box center [378, 87] width 45 height 31
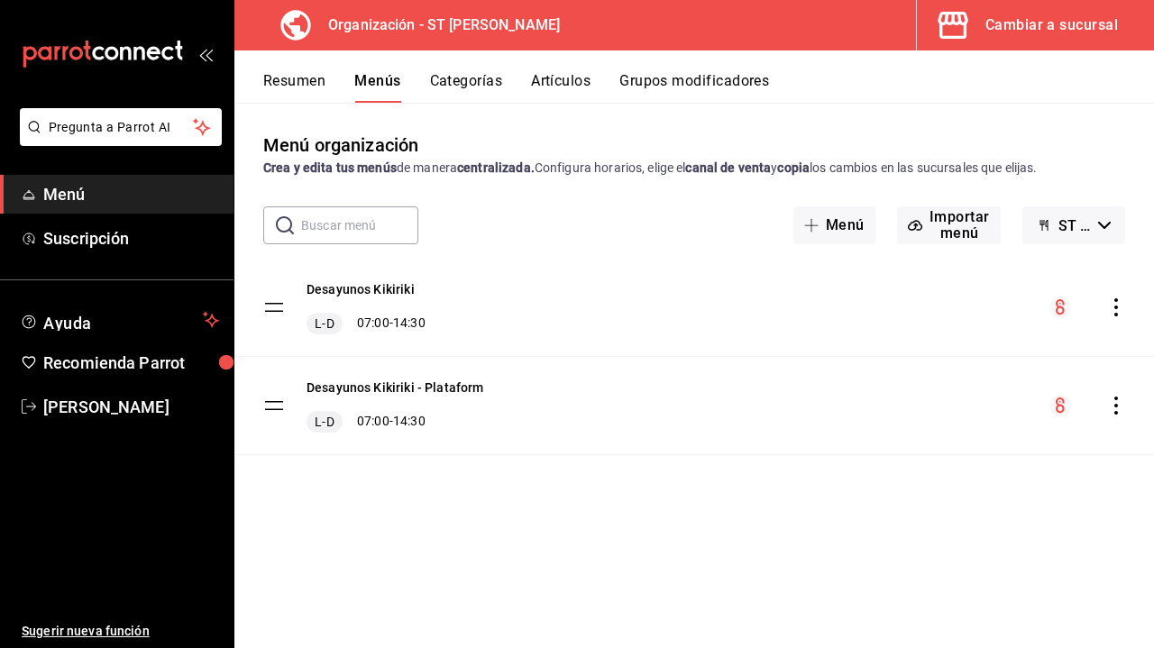
click at [1113, 315] on icon "actions" at bounding box center [1116, 307] width 18 height 18
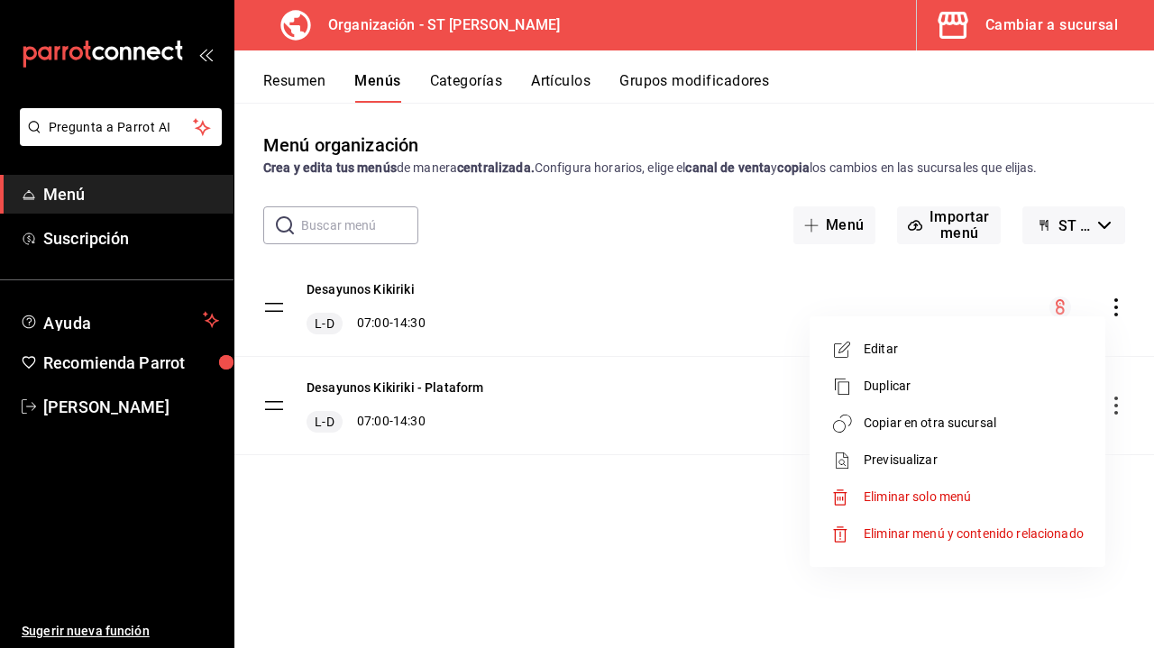
click at [1013, 414] on span "Copiar en otra sucursal" at bounding box center [974, 423] width 220 height 19
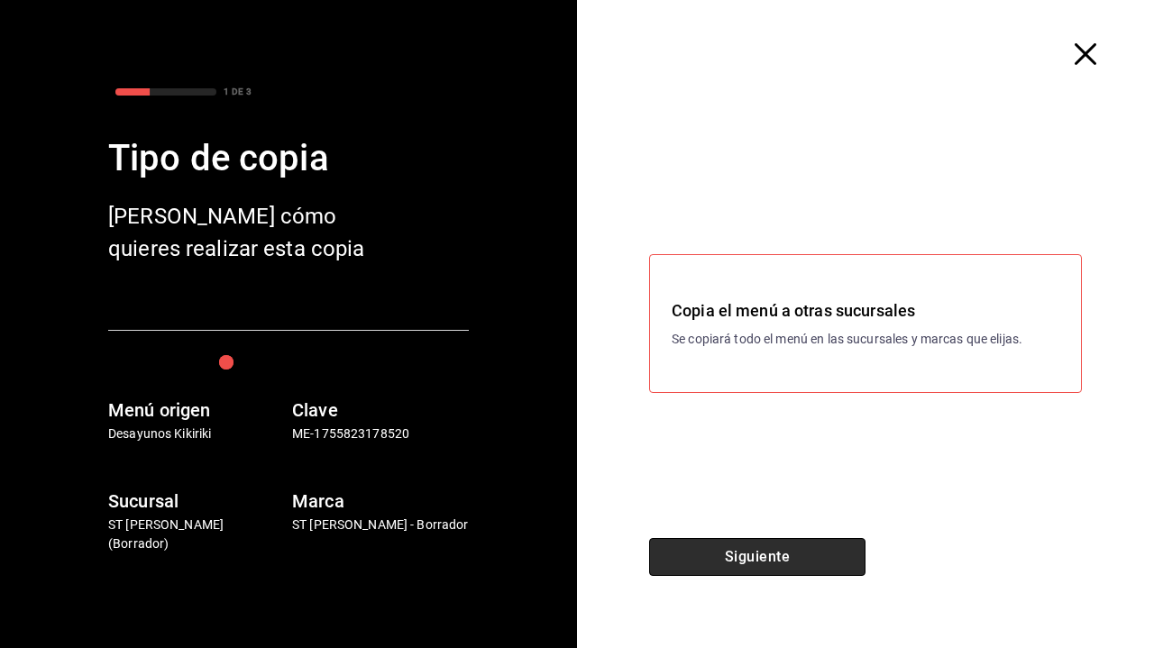
click at [787, 564] on button "Siguiente" at bounding box center [757, 557] width 216 height 38
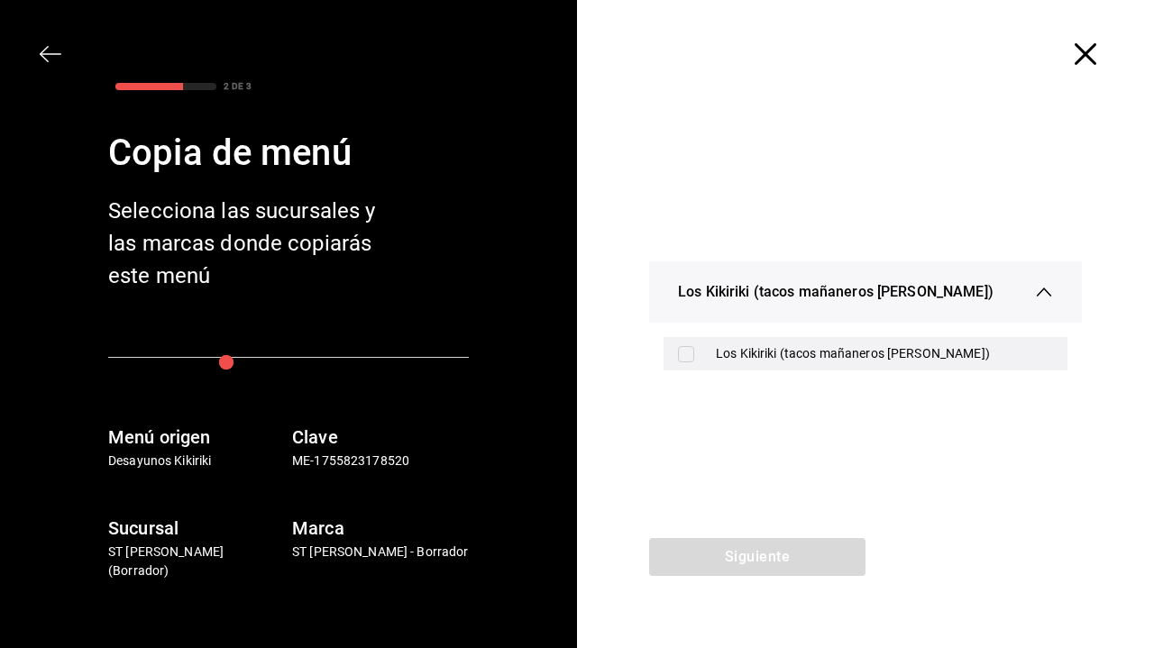
click at [686, 354] on input "checkbox" at bounding box center [686, 354] width 16 height 16
checkbox input "true"
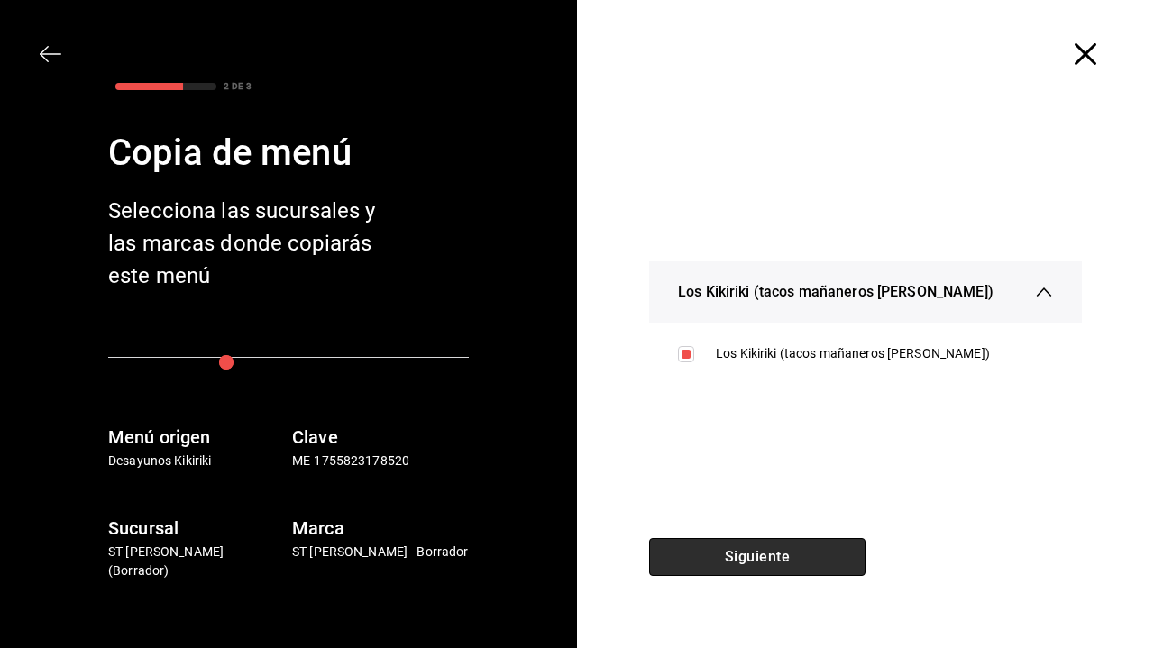
click at [783, 562] on button "Siguiente" at bounding box center [757, 557] width 216 height 38
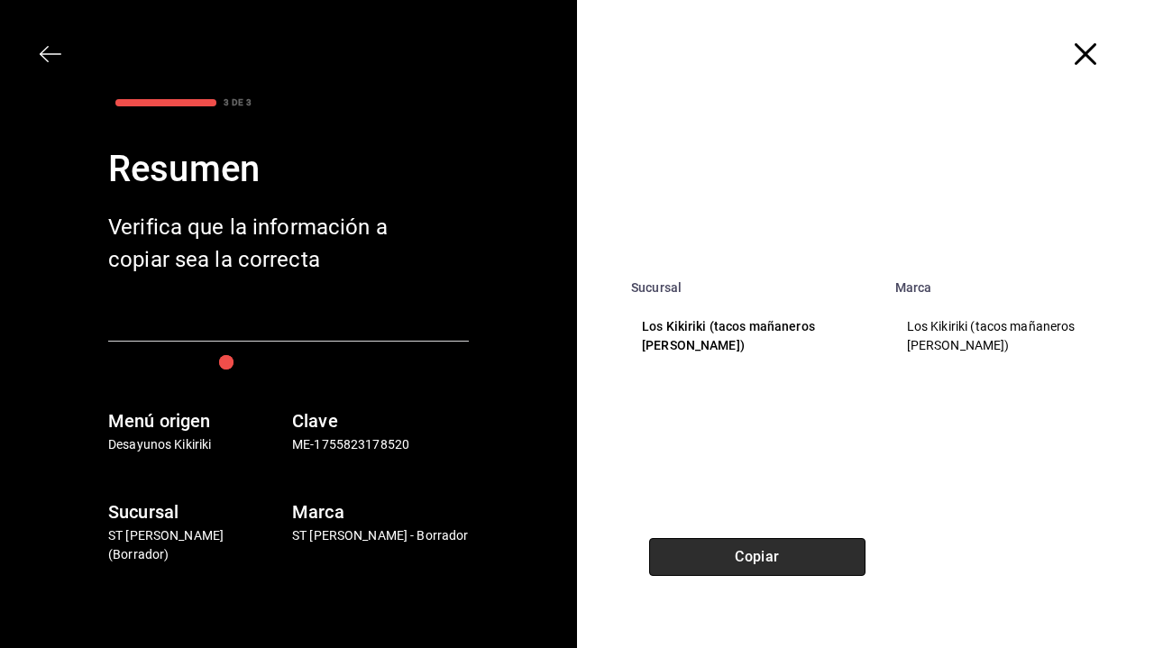
click at [796, 557] on button "Copiar" at bounding box center [757, 557] width 216 height 38
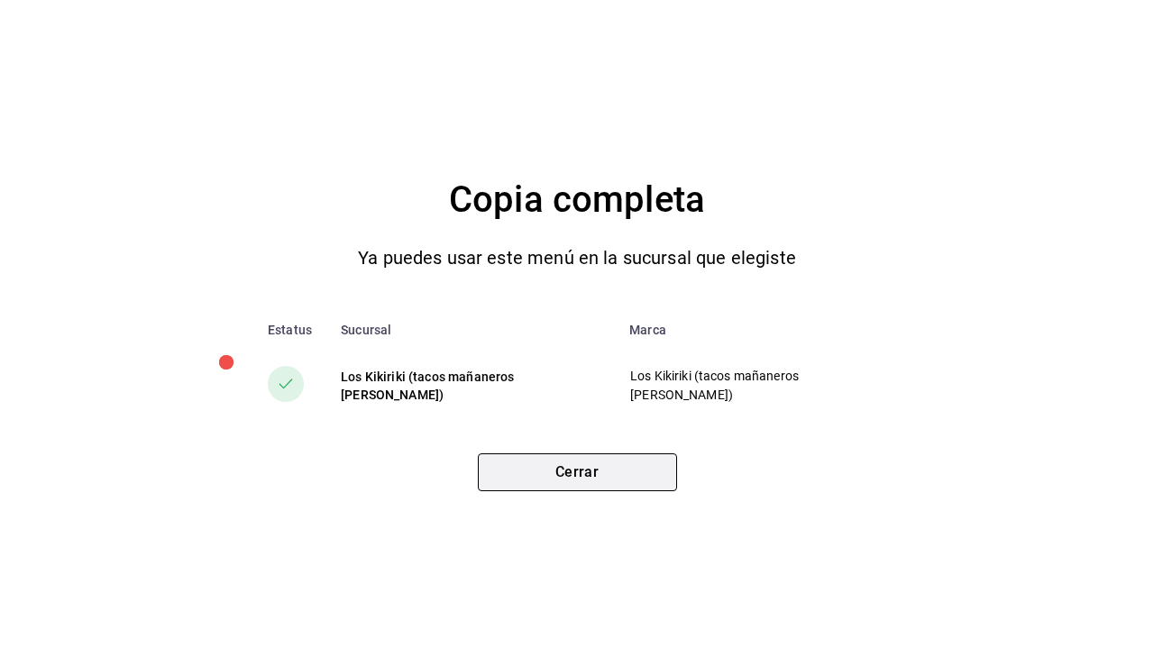
click at [587, 477] on button "Cerrar" at bounding box center [577, 472] width 199 height 38
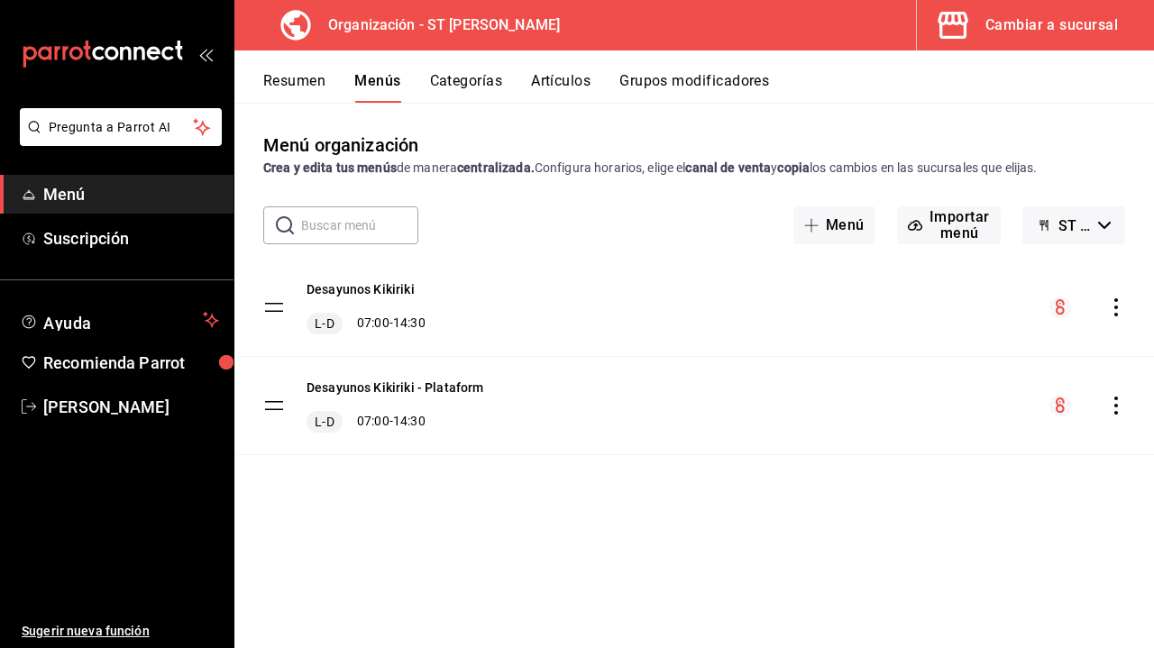
click at [1115, 408] on icon "actions" at bounding box center [1116, 406] width 18 height 18
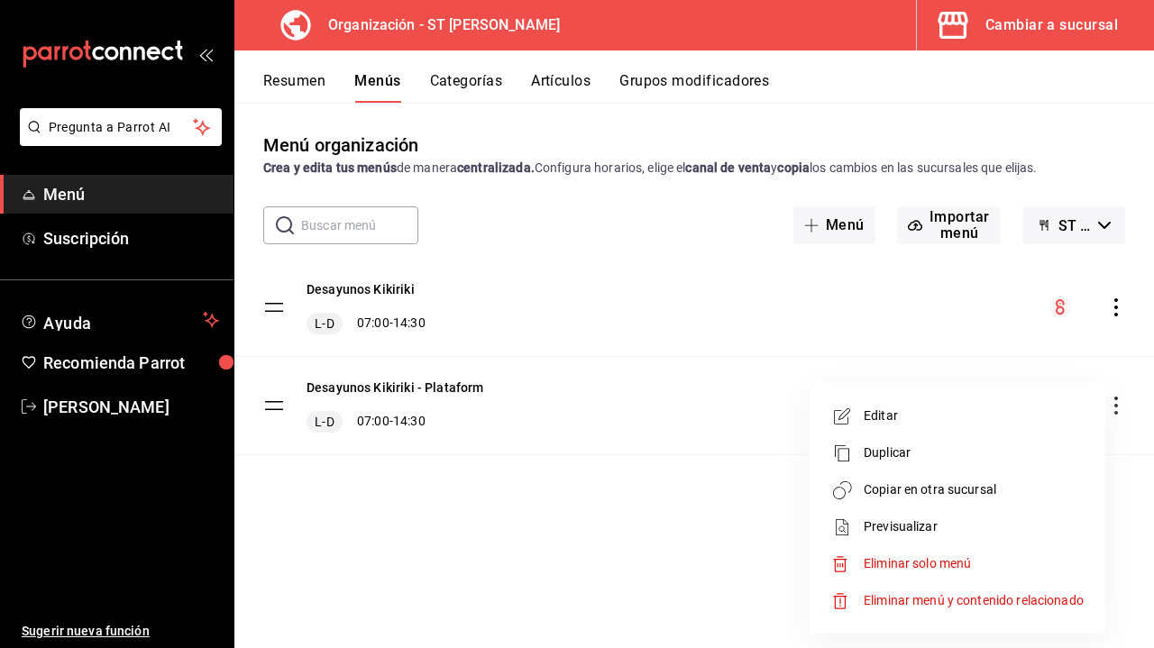
click at [975, 490] on span "Copiar en otra sucursal" at bounding box center [974, 490] width 220 height 19
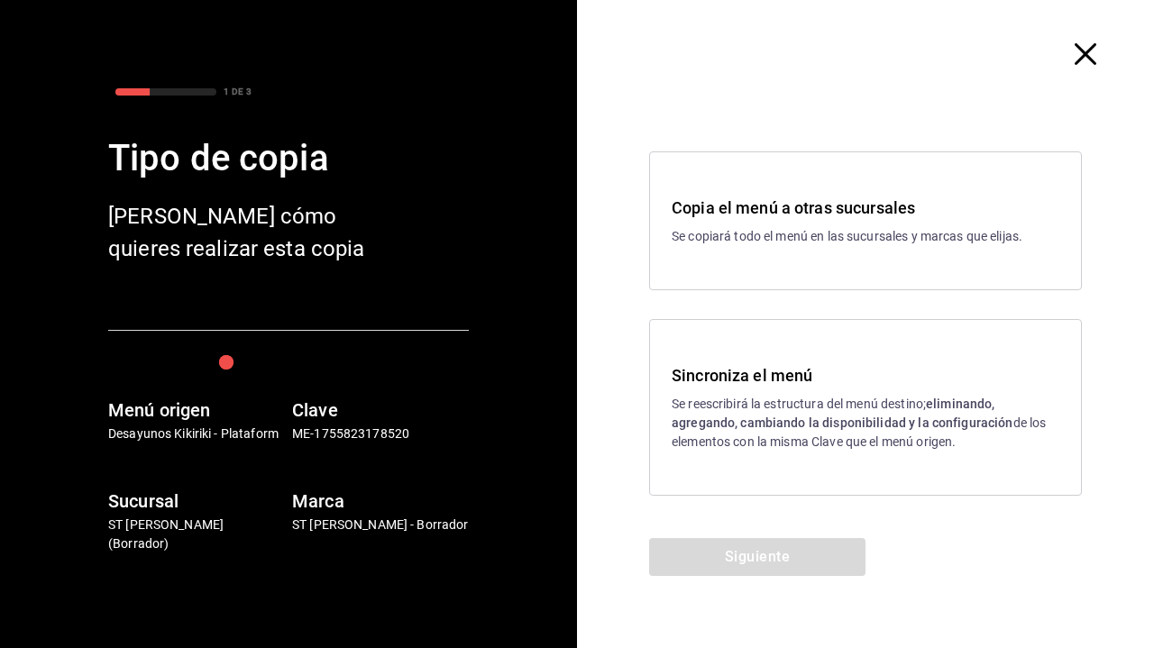
click at [801, 241] on p "Se copiará todo el menú en las sucursales y marcas que elijas." at bounding box center [866, 236] width 388 height 19
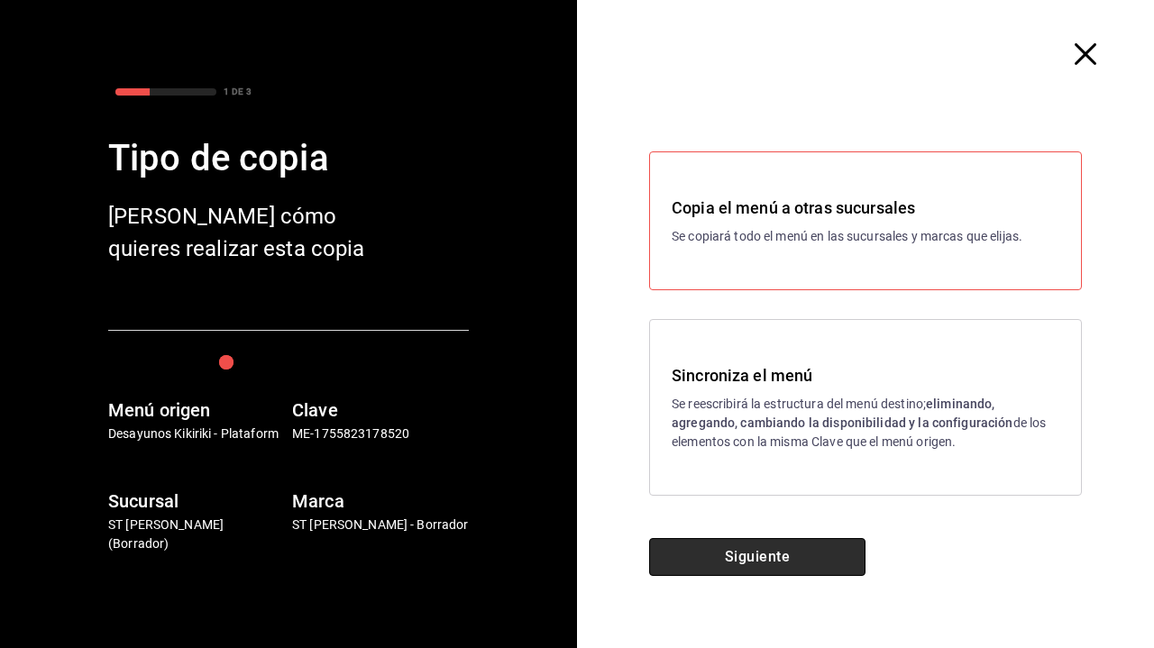
click at [767, 553] on button "Siguiente" at bounding box center [757, 557] width 216 height 38
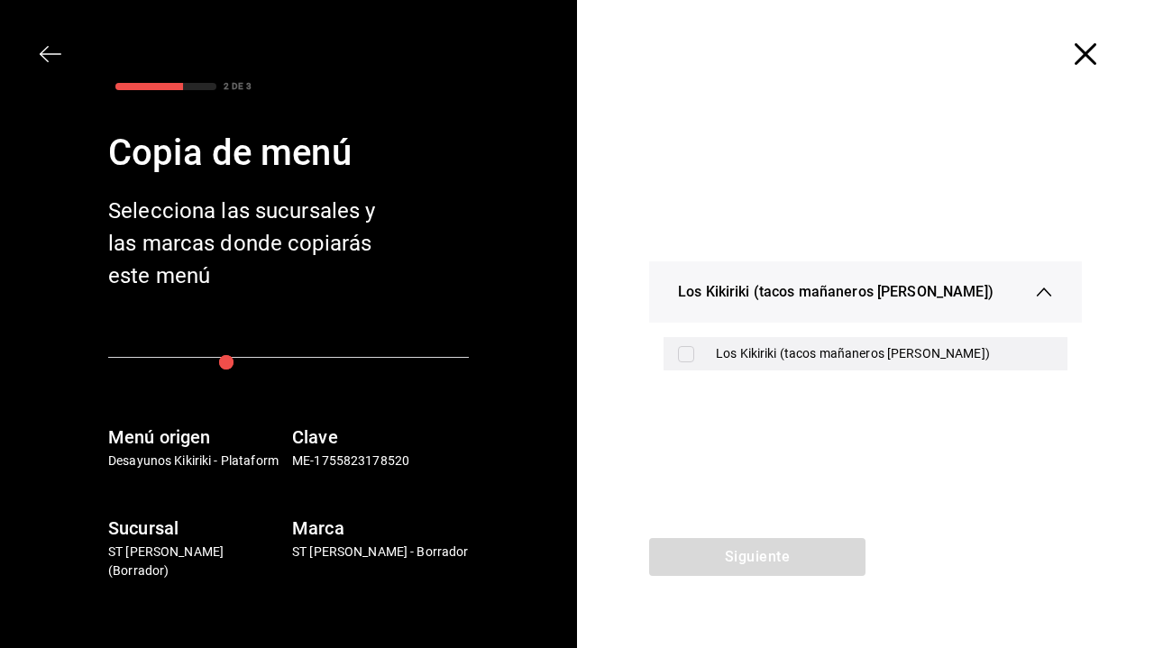
click at [682, 354] on input "checkbox" at bounding box center [686, 354] width 16 height 16
checkbox input "true"
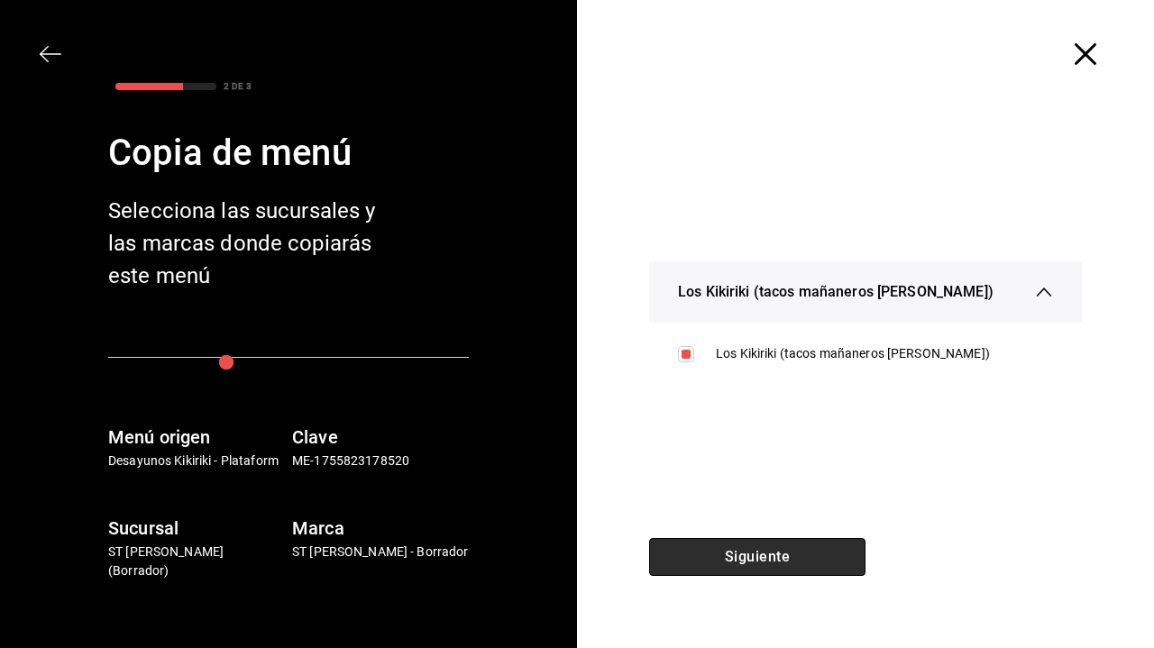
click at [755, 553] on button "Siguiente" at bounding box center [757, 557] width 216 height 38
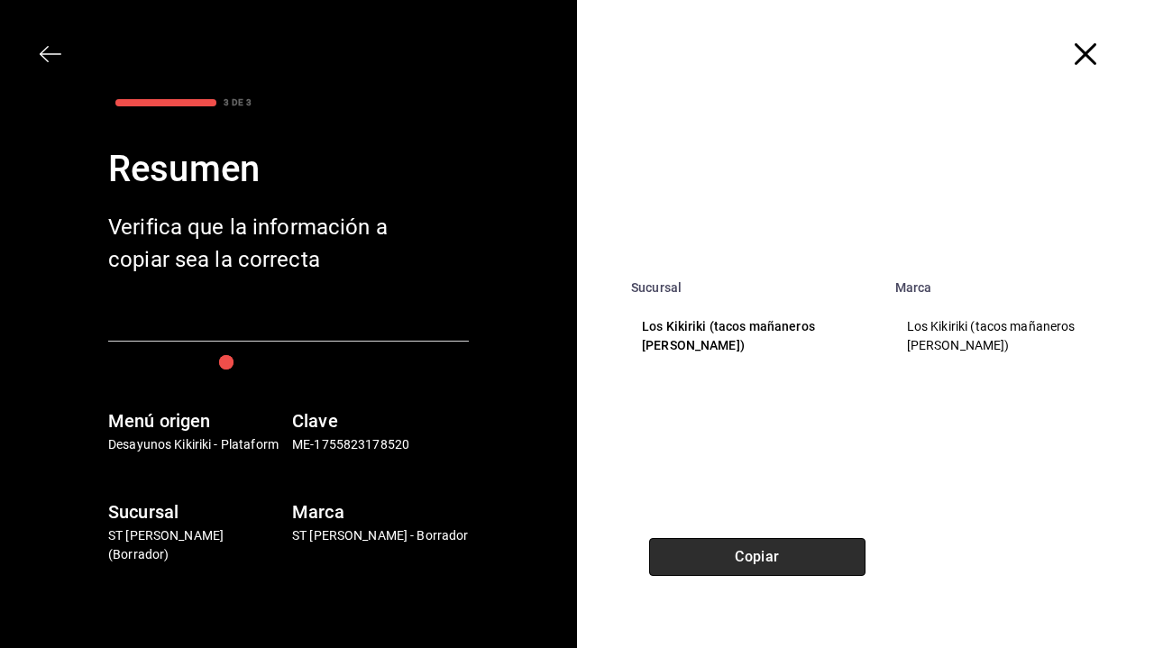
click at [769, 555] on button "Copiar" at bounding box center [757, 557] width 216 height 38
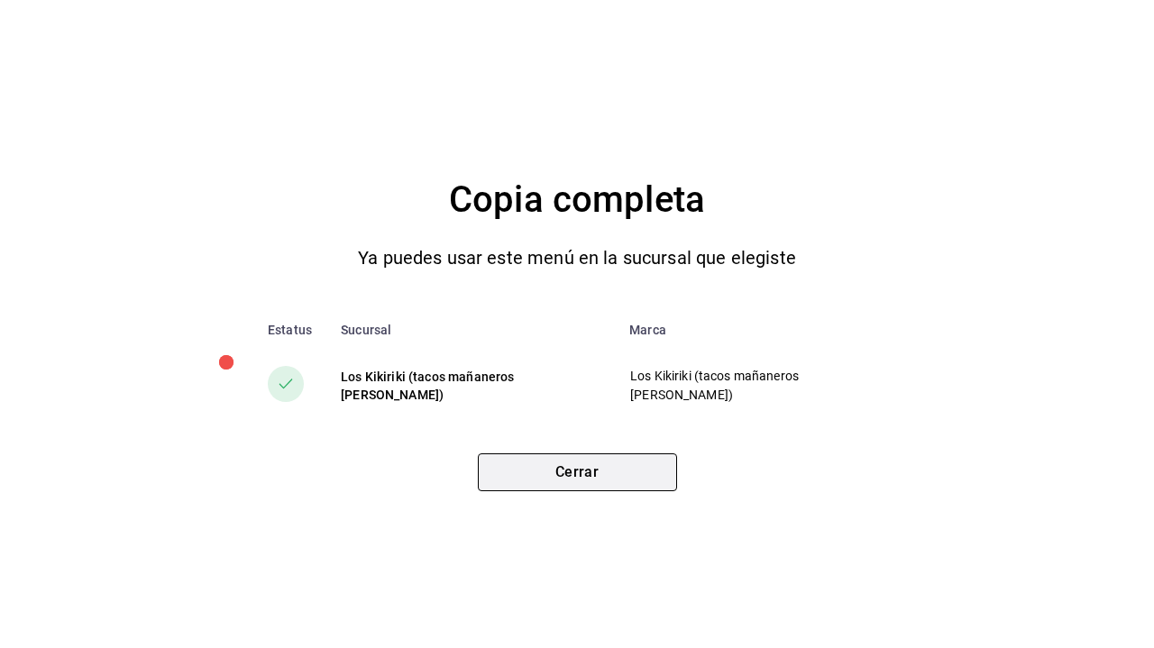
click at [611, 469] on button "Cerrar" at bounding box center [577, 472] width 199 height 38
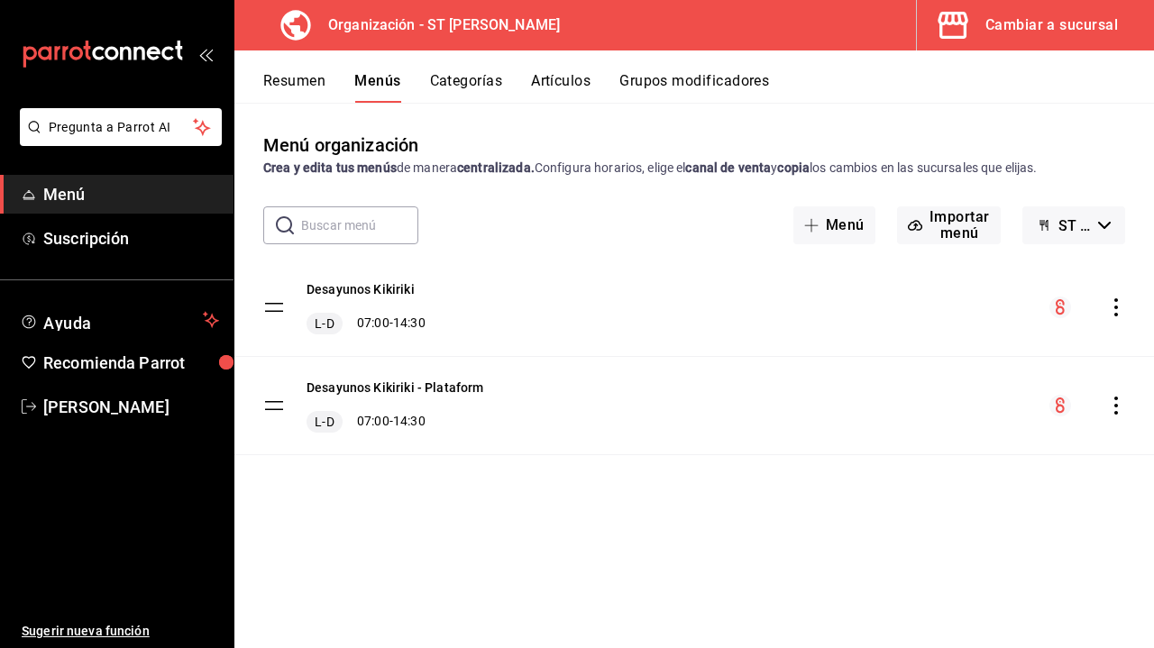
click at [1074, 33] on div "Cambiar a sucursal" at bounding box center [1051, 25] width 133 height 25
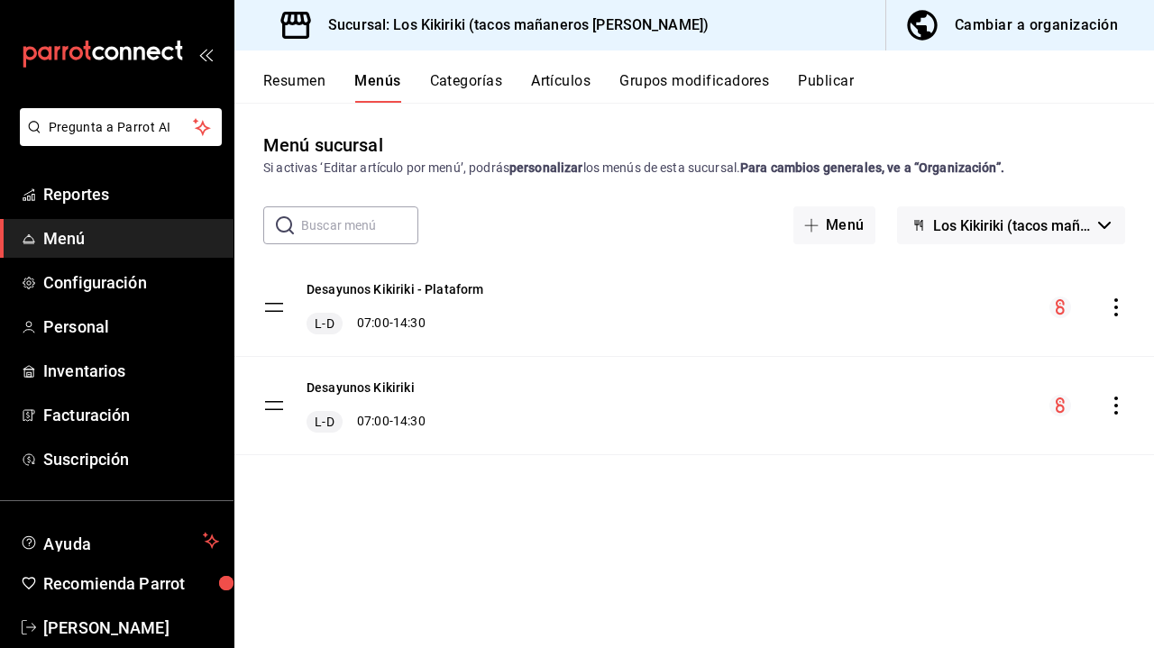
click at [82, 237] on span "Menú" at bounding box center [131, 238] width 176 height 24
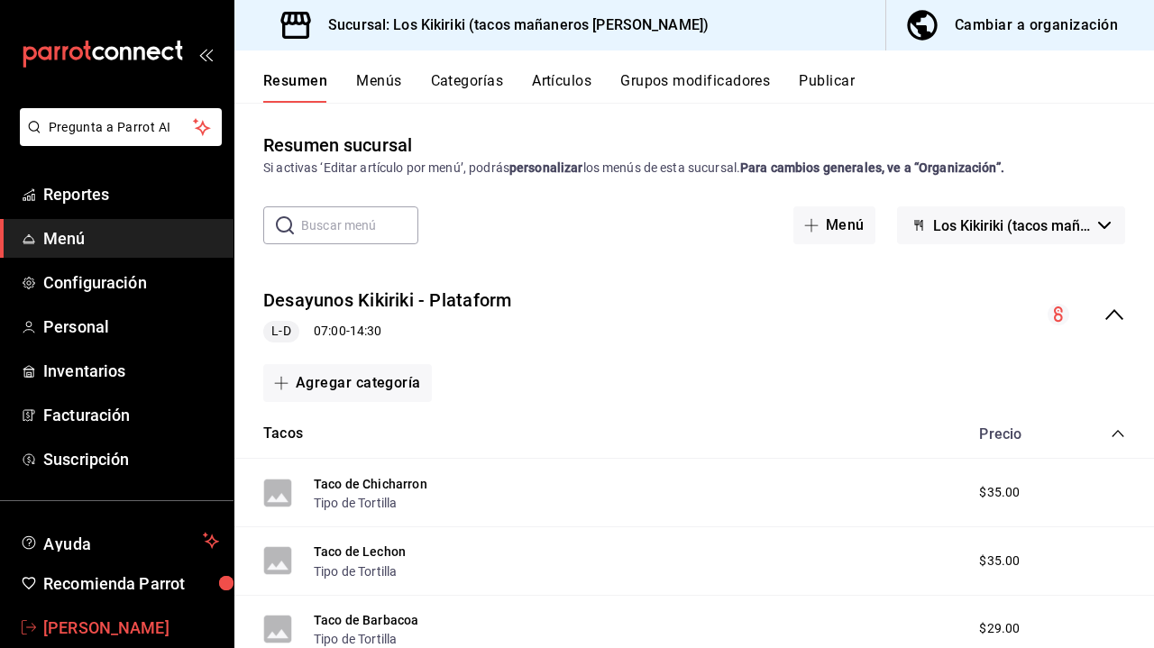
click at [123, 624] on span "[PERSON_NAME]" at bounding box center [131, 628] width 176 height 24
